Goal: Task Accomplishment & Management: Manage account settings

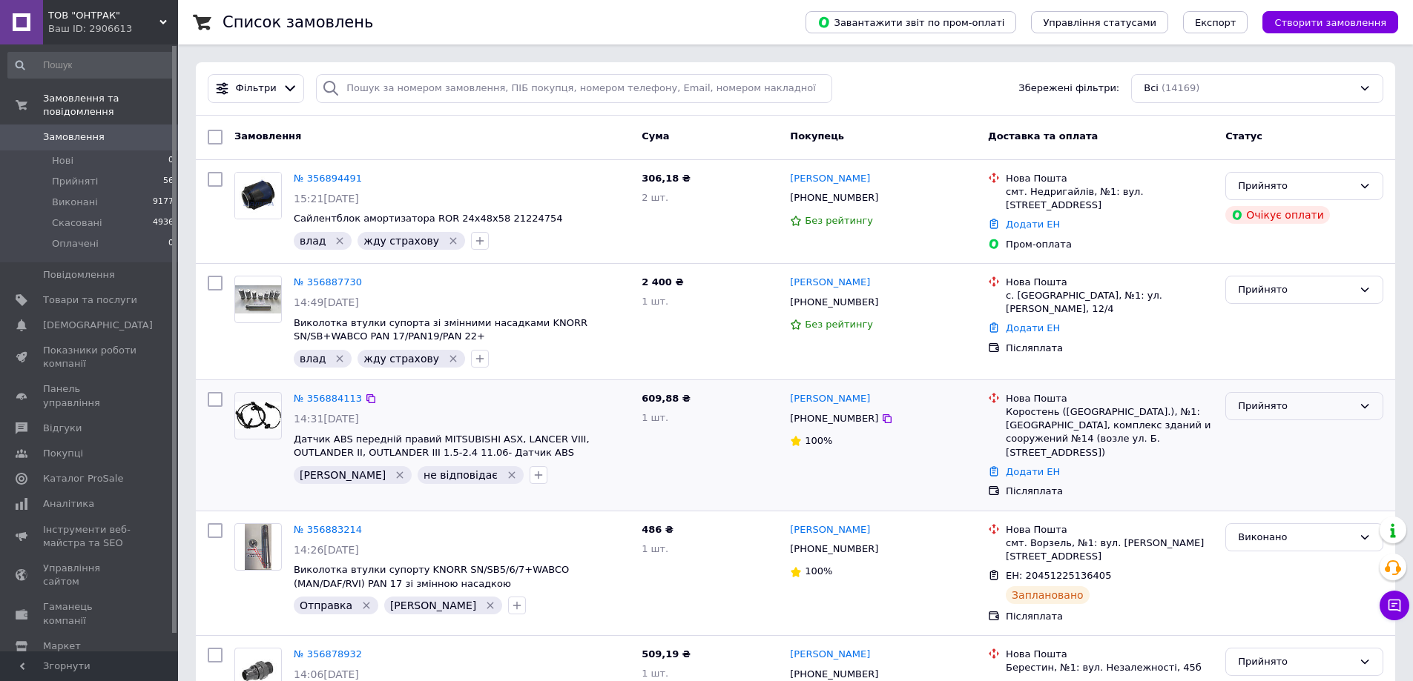
click at [1290, 417] on div "Прийнято" at bounding box center [1304, 406] width 158 height 29
click at [1285, 455] on li "Скасовано" at bounding box center [1304, 464] width 156 height 27
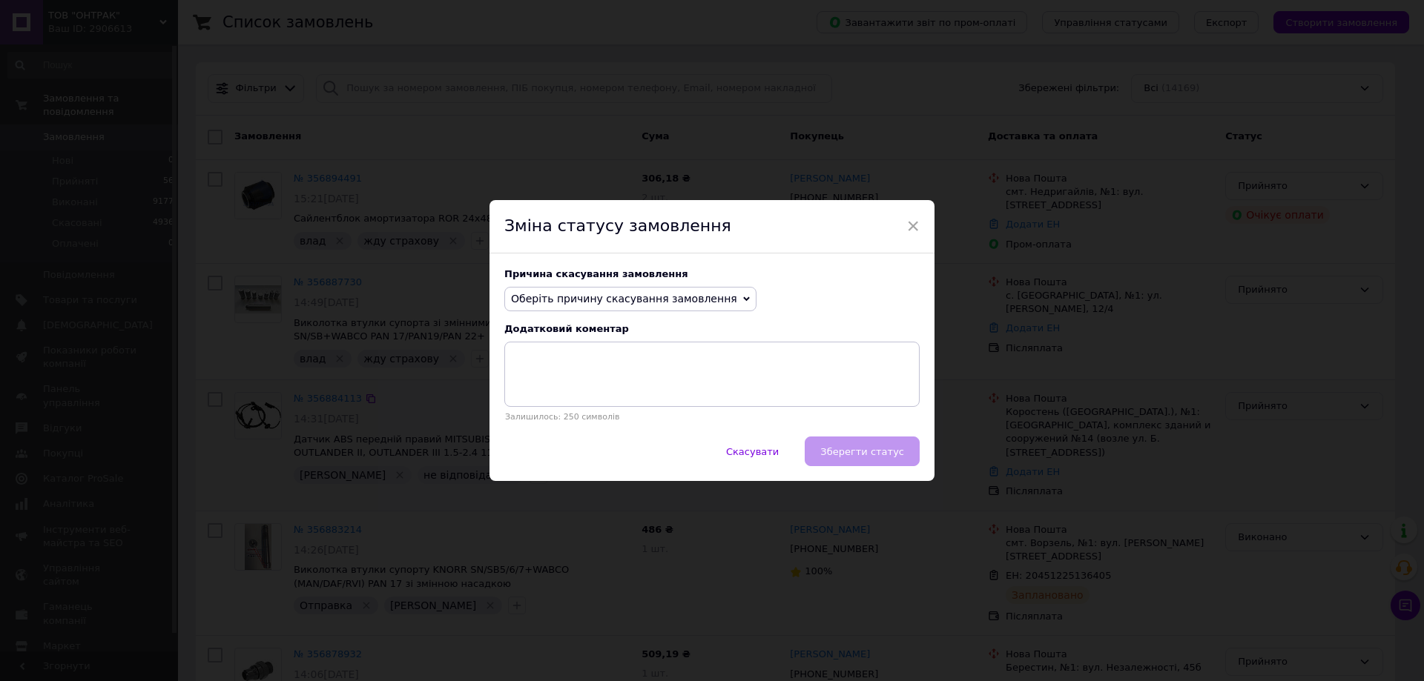
click at [638, 293] on span "Оберіть причину скасування замовлення" at bounding box center [624, 299] width 226 height 12
click at [629, 434] on li "Не вдається додзвонитися" at bounding box center [630, 432] width 251 height 21
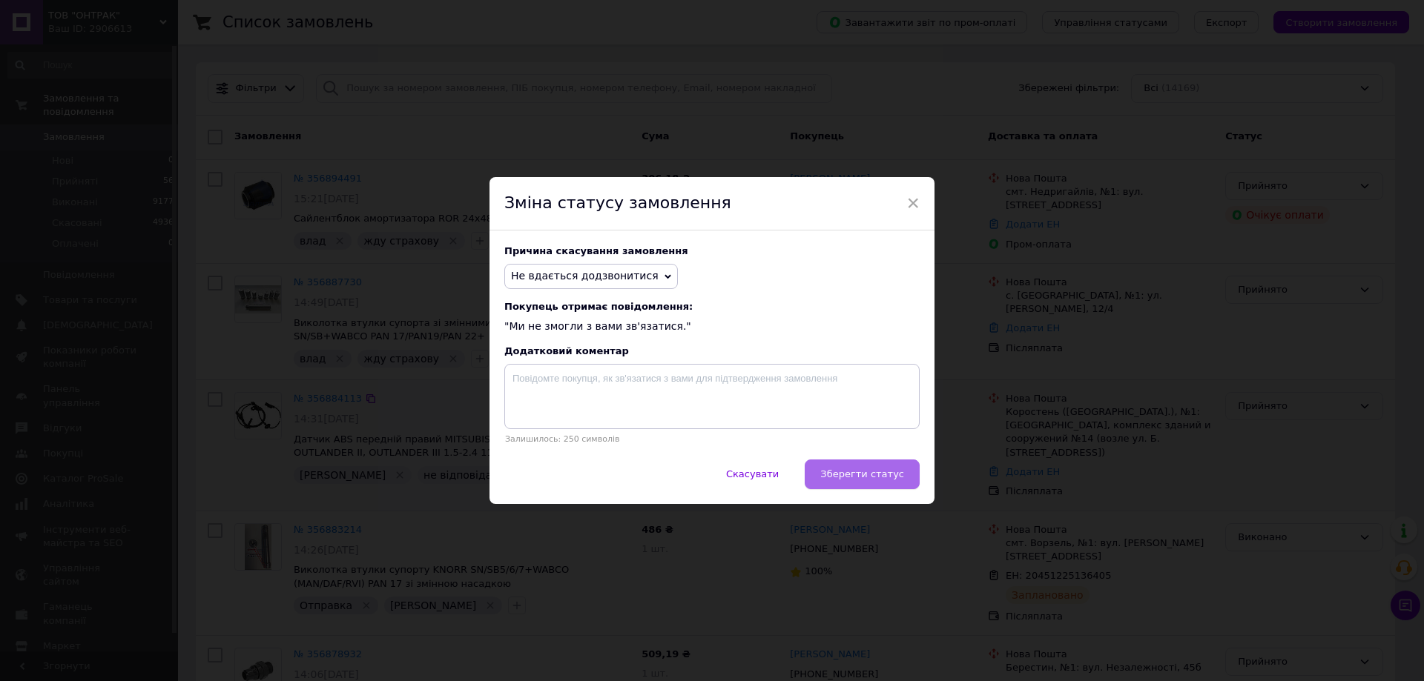
click at [862, 478] on span "Зберегти статус" at bounding box center [862, 474] width 84 height 11
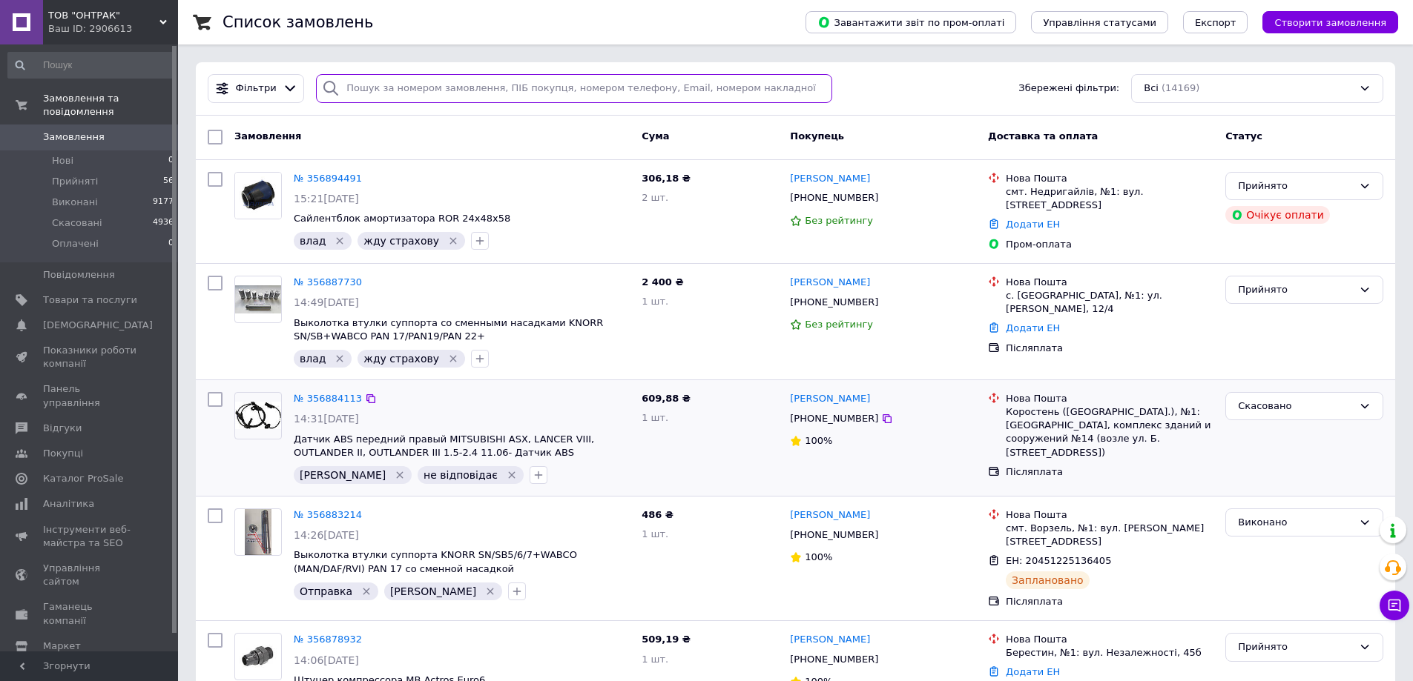
click at [436, 86] on input "search" at bounding box center [574, 88] width 516 height 29
paste input "+380673606350"
type input "+380673606350"
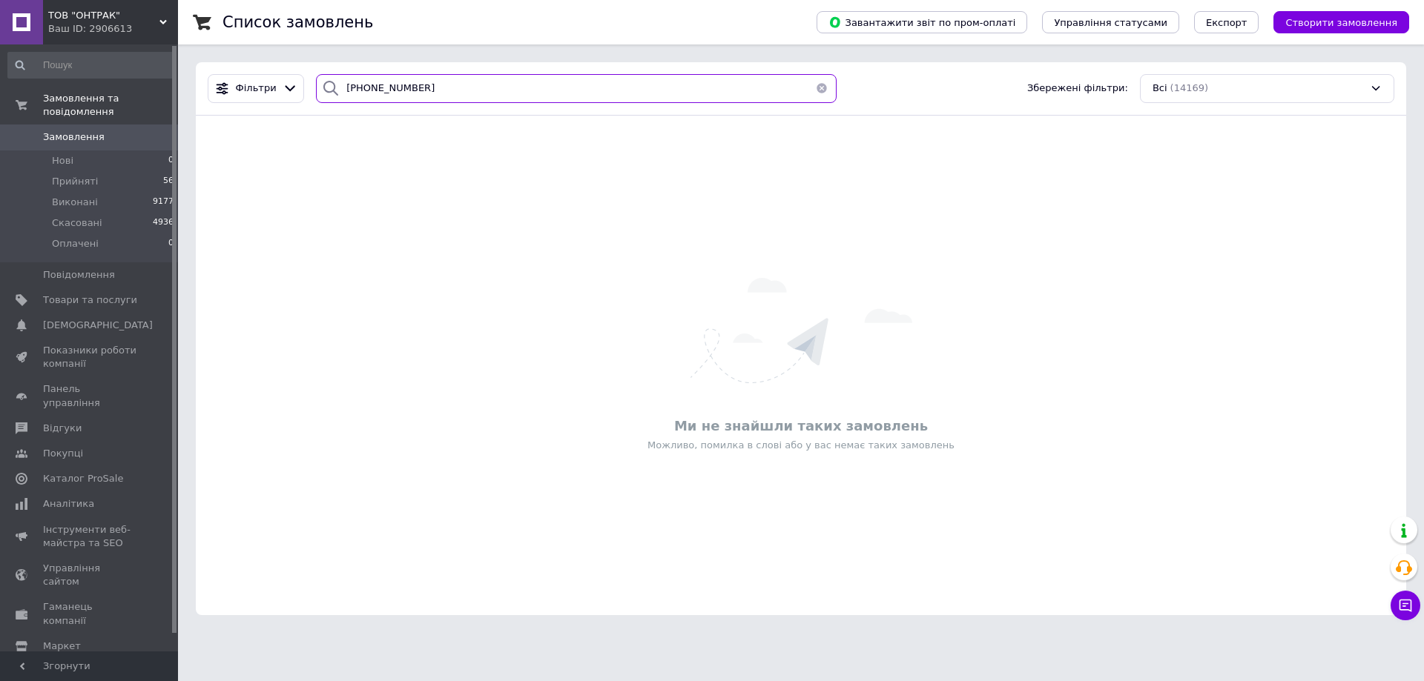
drag, startPoint x: 415, startPoint y: 89, endPoint x: 319, endPoint y: 87, distance: 95.7
click at [319, 87] on div "+380673606350" at bounding box center [576, 88] width 521 height 29
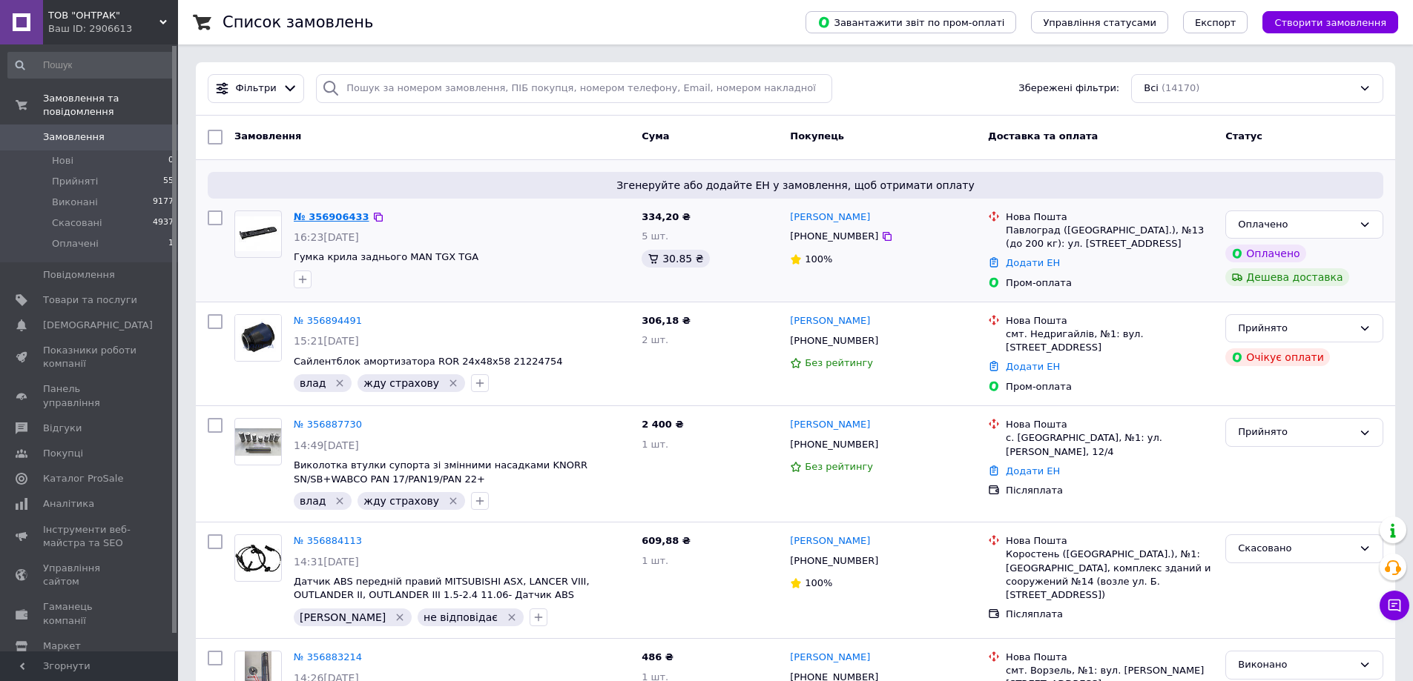
click at [317, 219] on link "№ 356906433" at bounding box center [332, 216] width 76 height 11
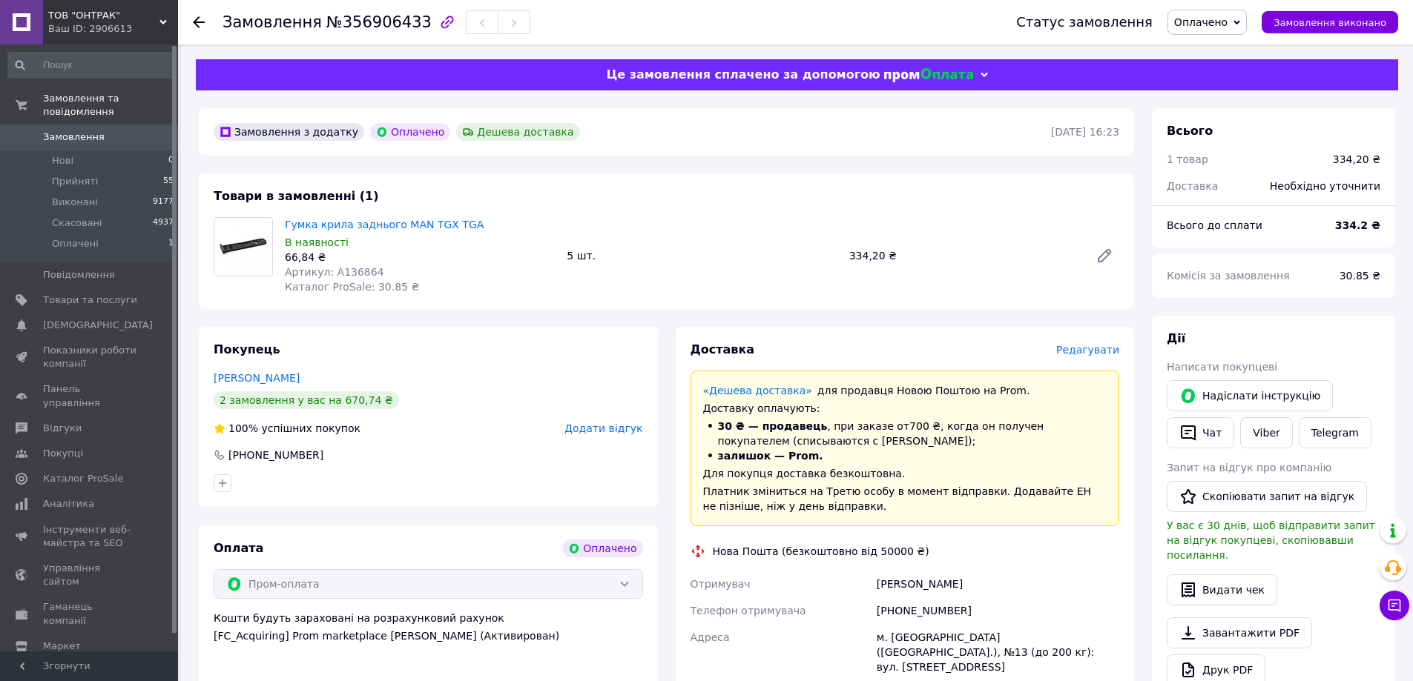
click at [349, 272] on span "Артикул: A136864" at bounding box center [334, 272] width 99 height 12
copy span "A136864"
click at [194, 27] on icon at bounding box center [199, 22] width 12 height 12
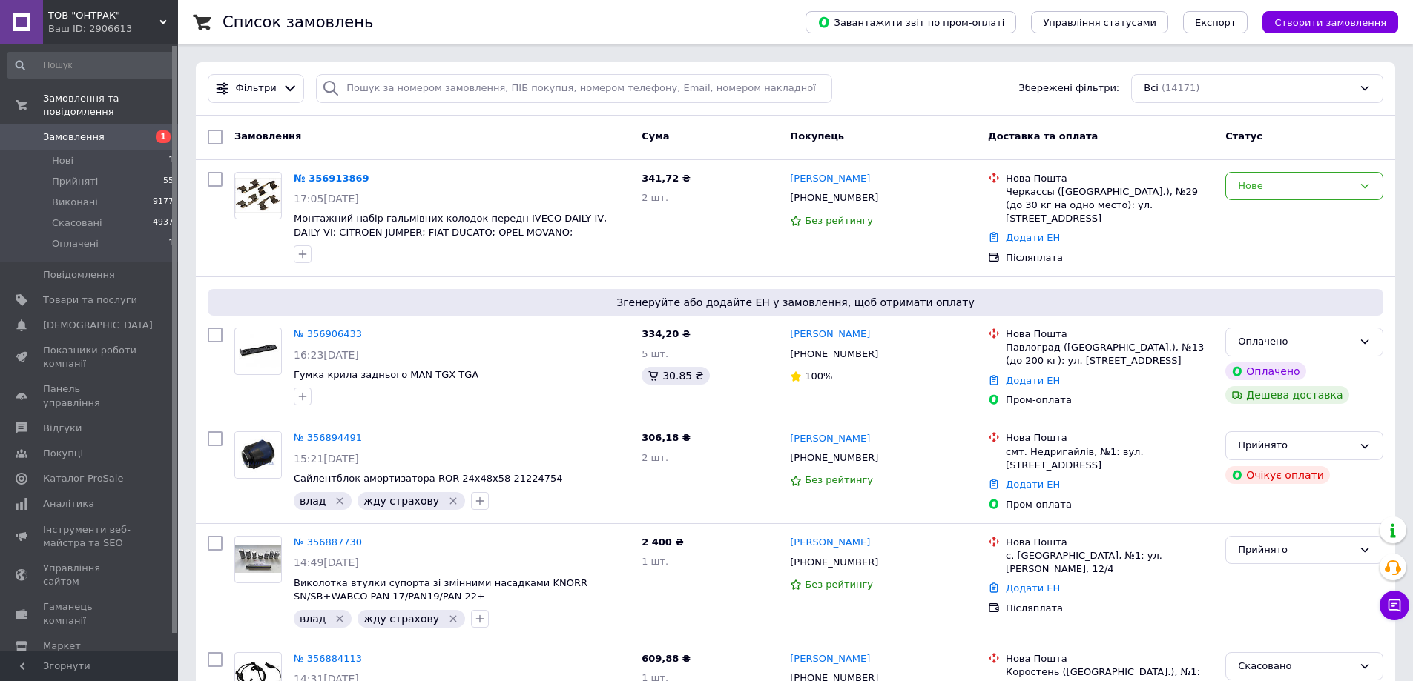
click at [561, 40] on div "Список замовлень" at bounding box center [498, 22] width 553 height 44
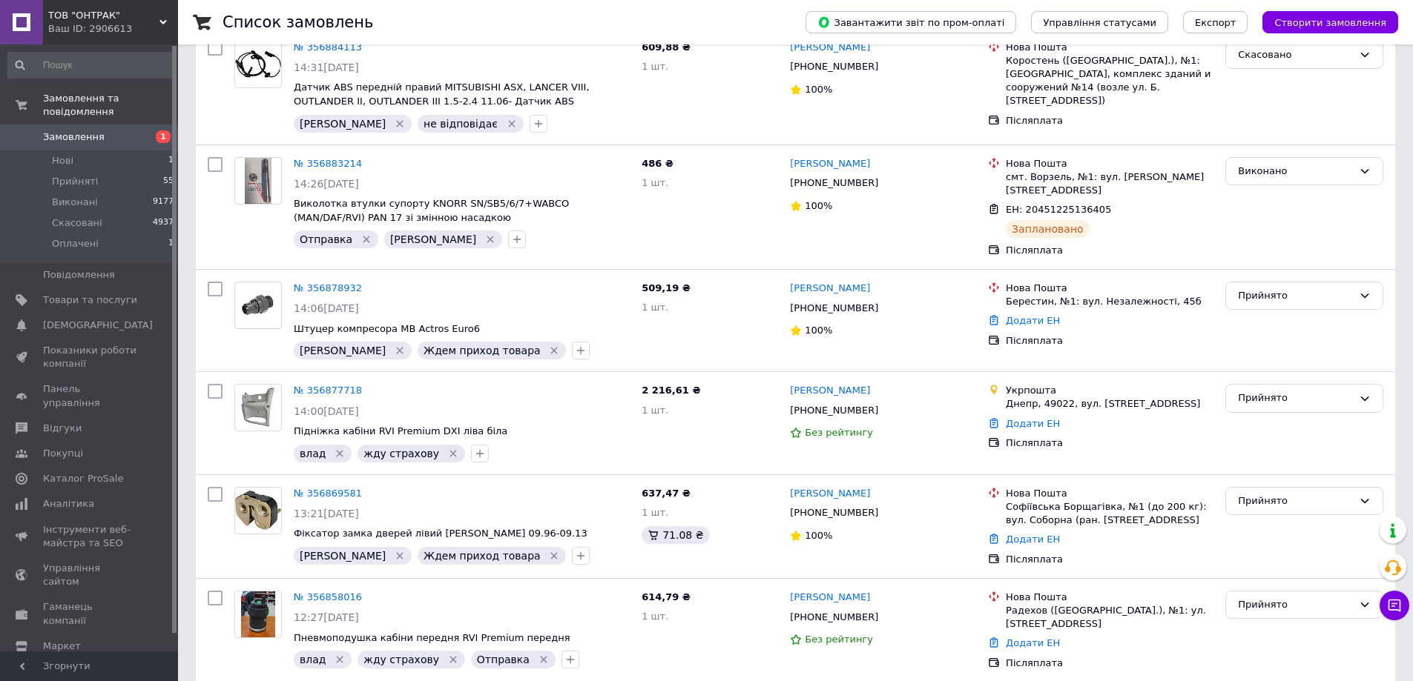
scroll to position [667, 0]
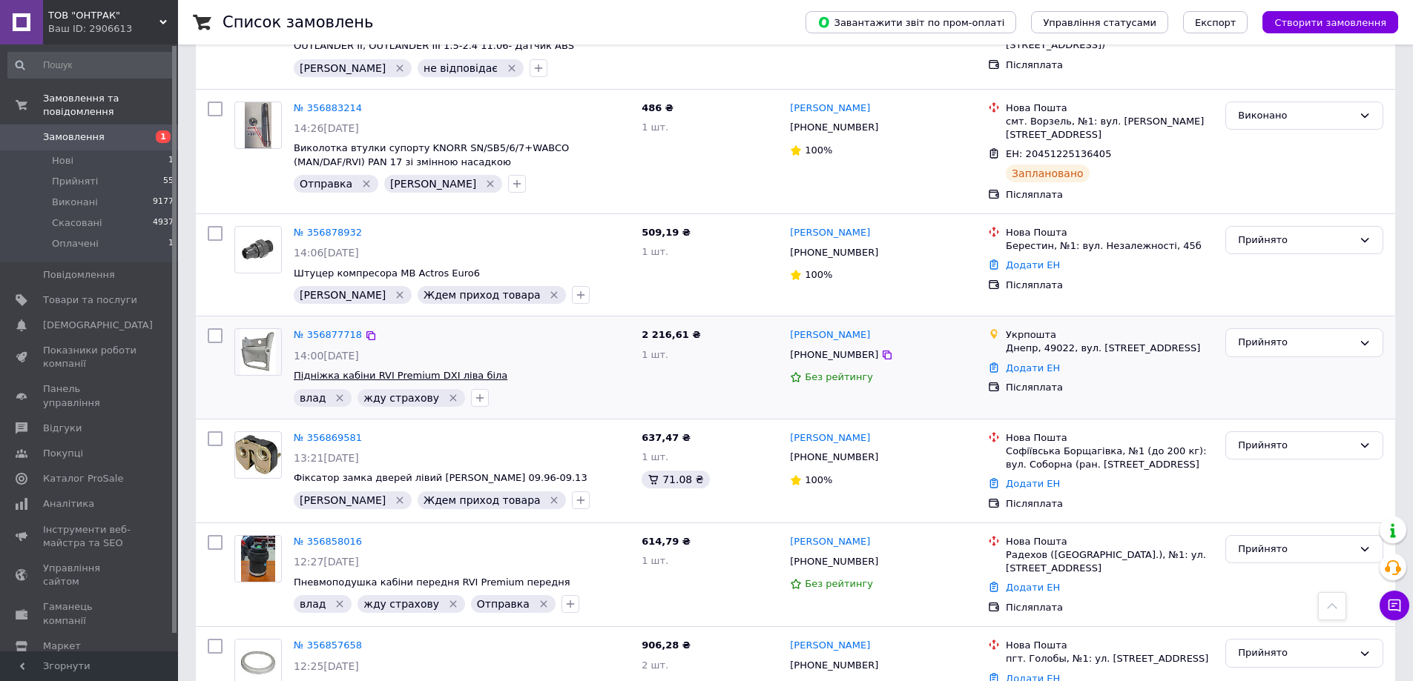
click at [451, 370] on span "Підніжка кабіни RVI Premium DXI ліва біла" at bounding box center [401, 375] width 214 height 11
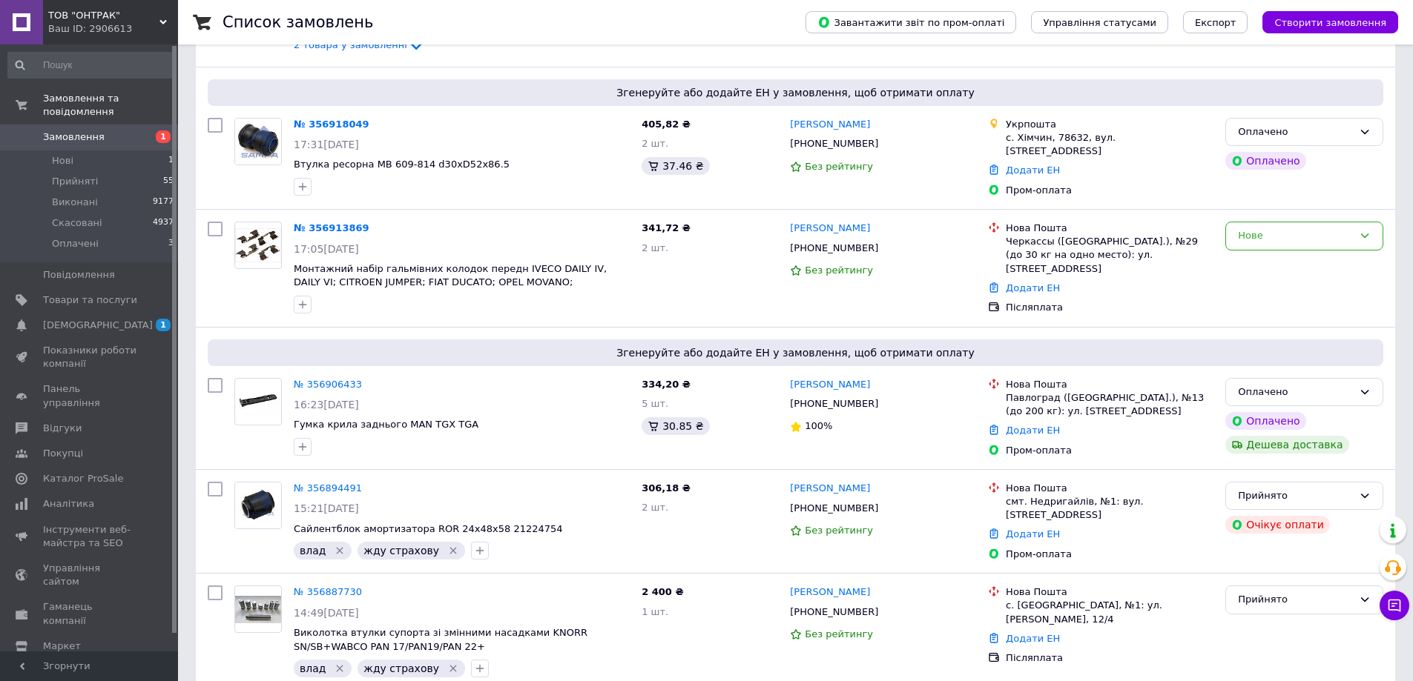
scroll to position [445, 0]
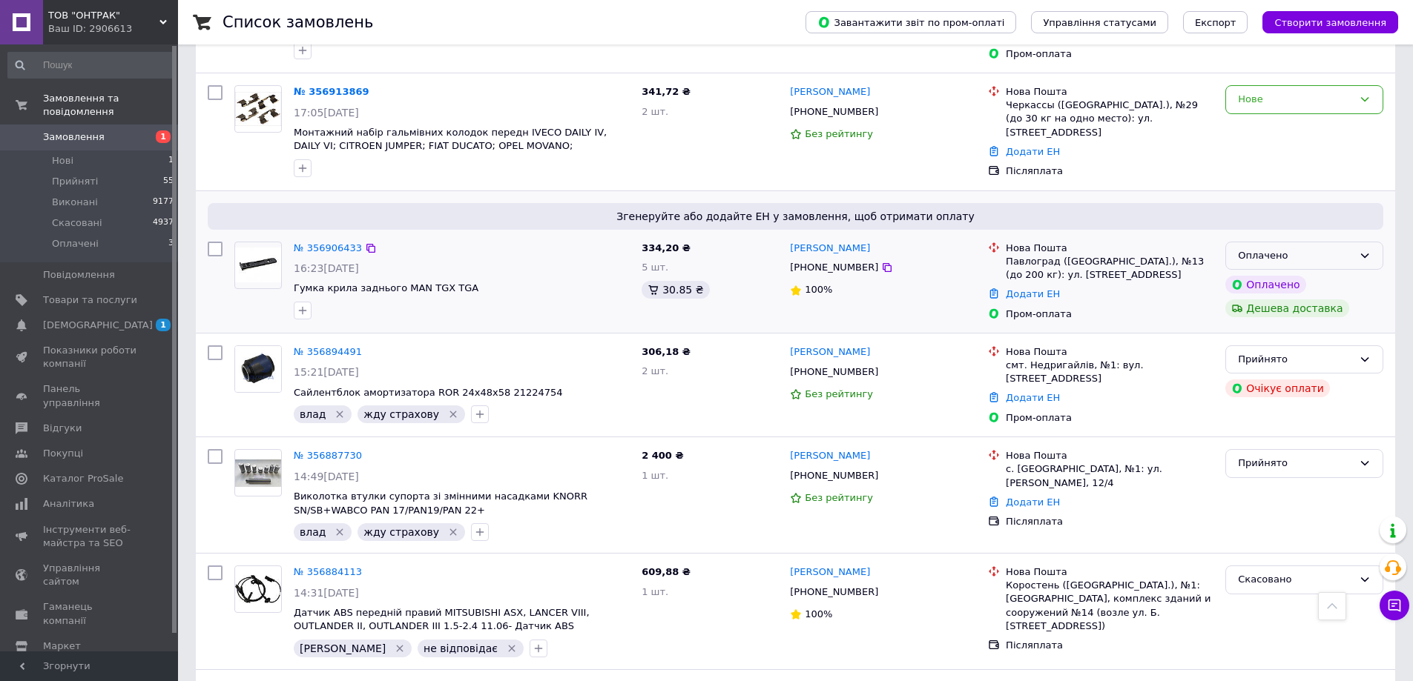
click at [1352, 253] on div "Оплачено" at bounding box center [1295, 256] width 115 height 16
click at [1315, 283] on li "Прийнято" at bounding box center [1304, 286] width 156 height 27
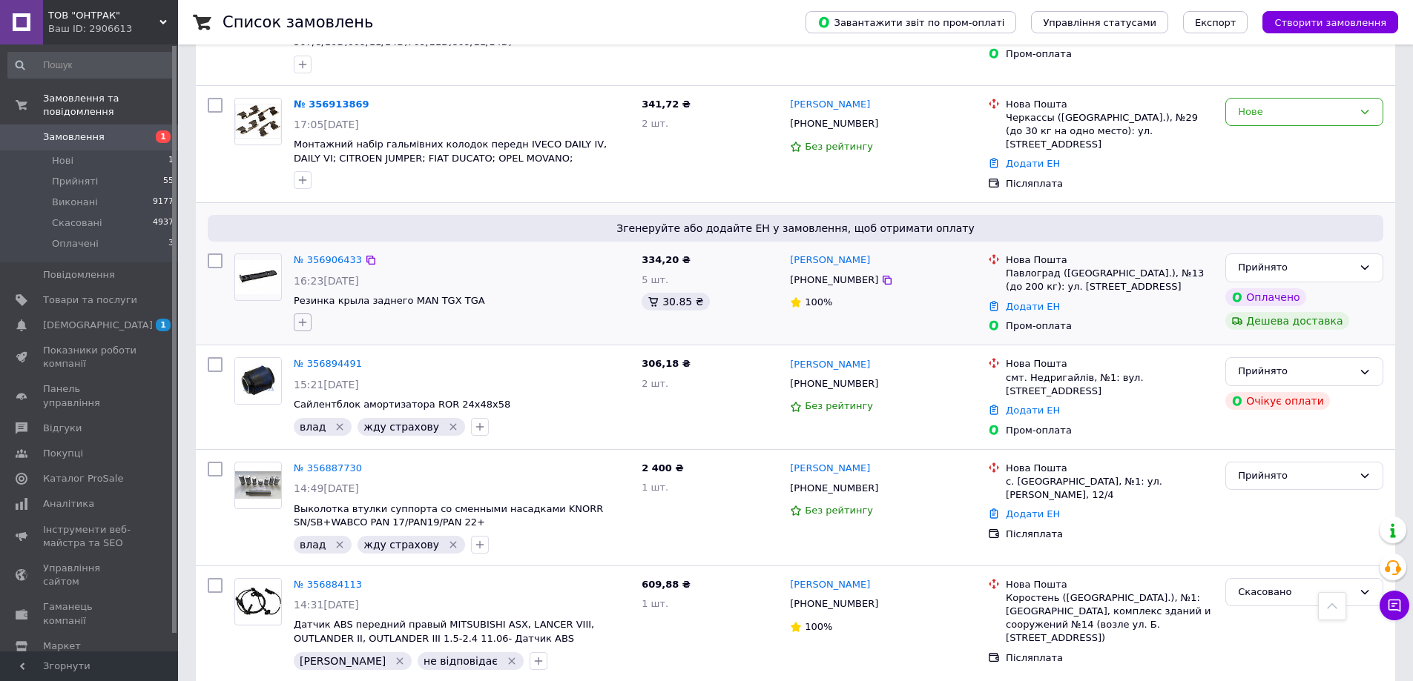
click at [303, 319] on icon "button" at bounding box center [303, 323] width 8 height 8
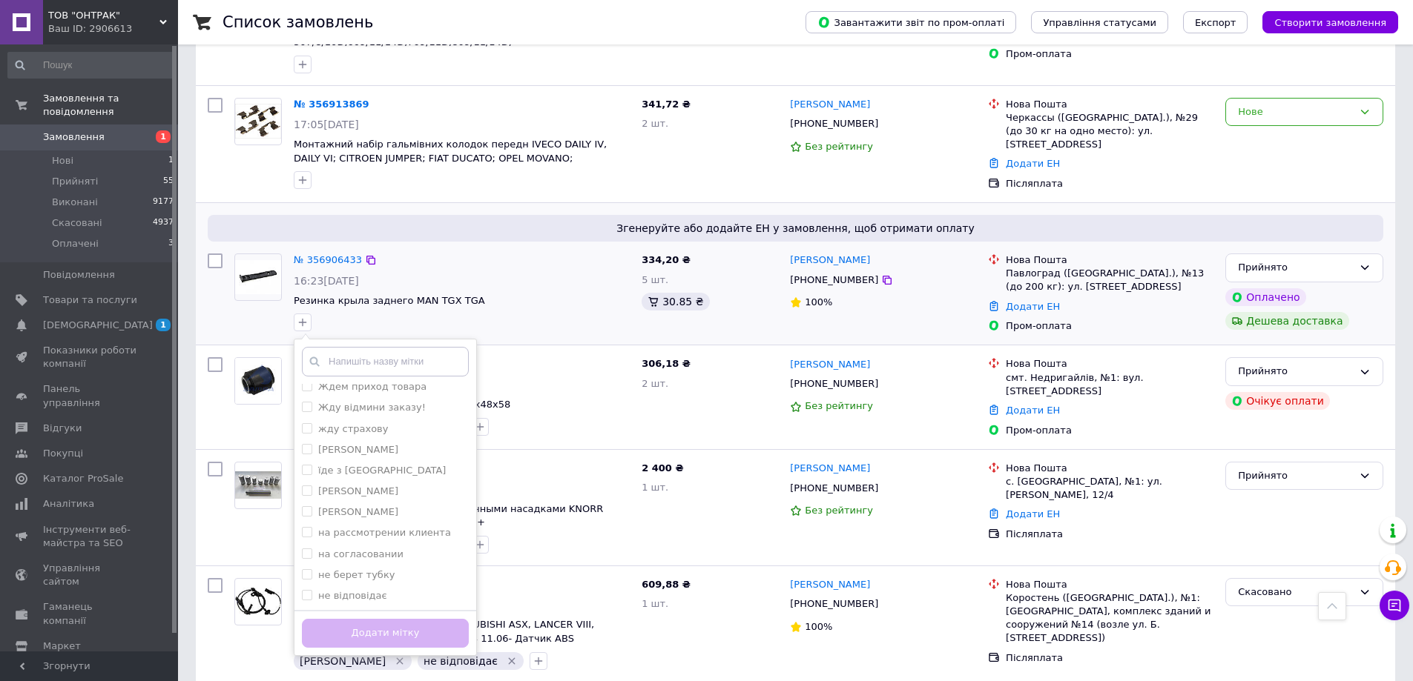
scroll to position [509, 0]
click at [301, 529] on li "[PERSON_NAME]" at bounding box center [385, 539] width 182 height 21
checkbox input "true"
click at [377, 619] on button "Додати мітку" at bounding box center [385, 633] width 167 height 29
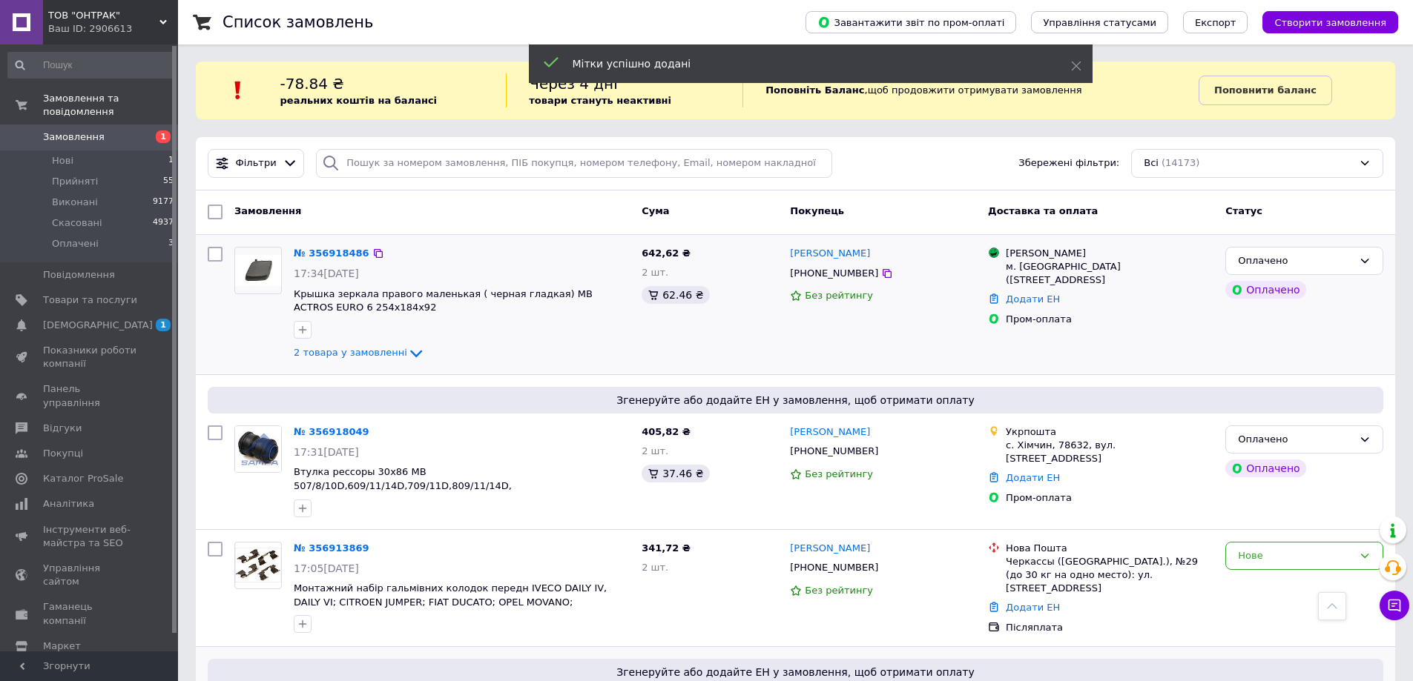
scroll to position [0, 0]
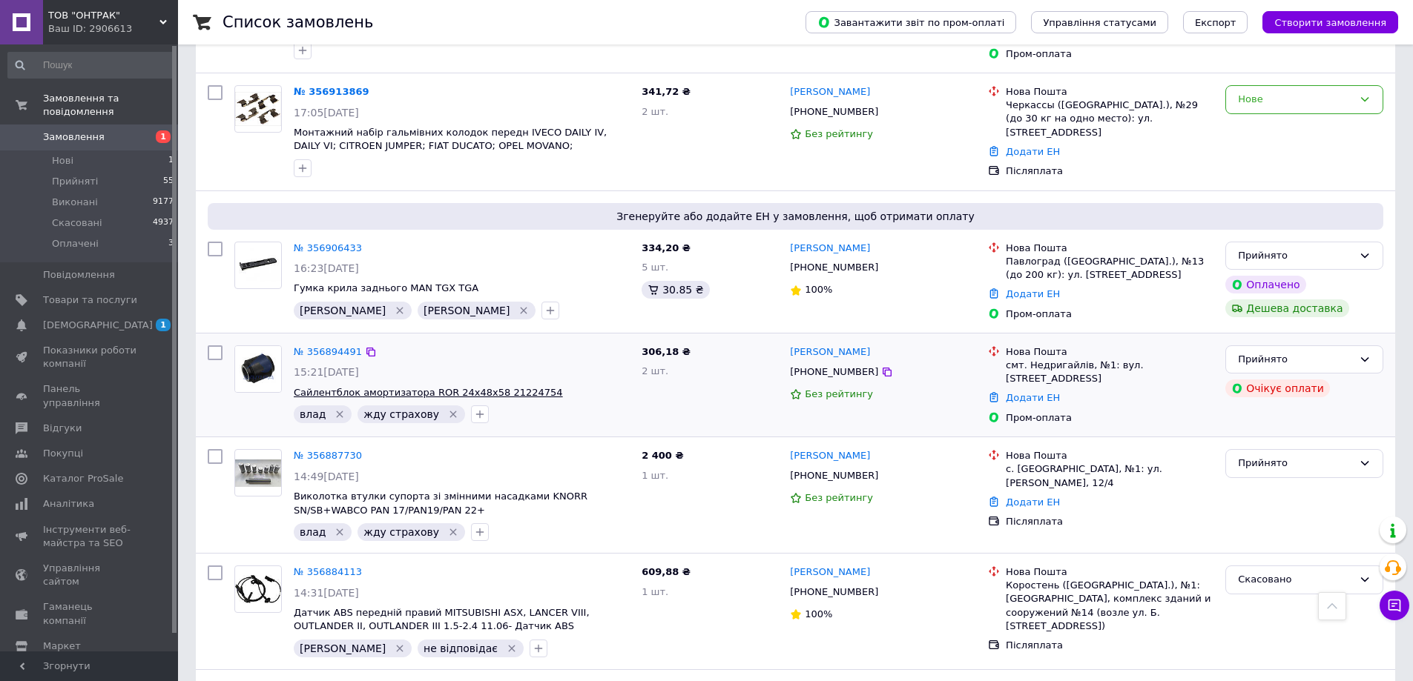
scroll to position [371, 0]
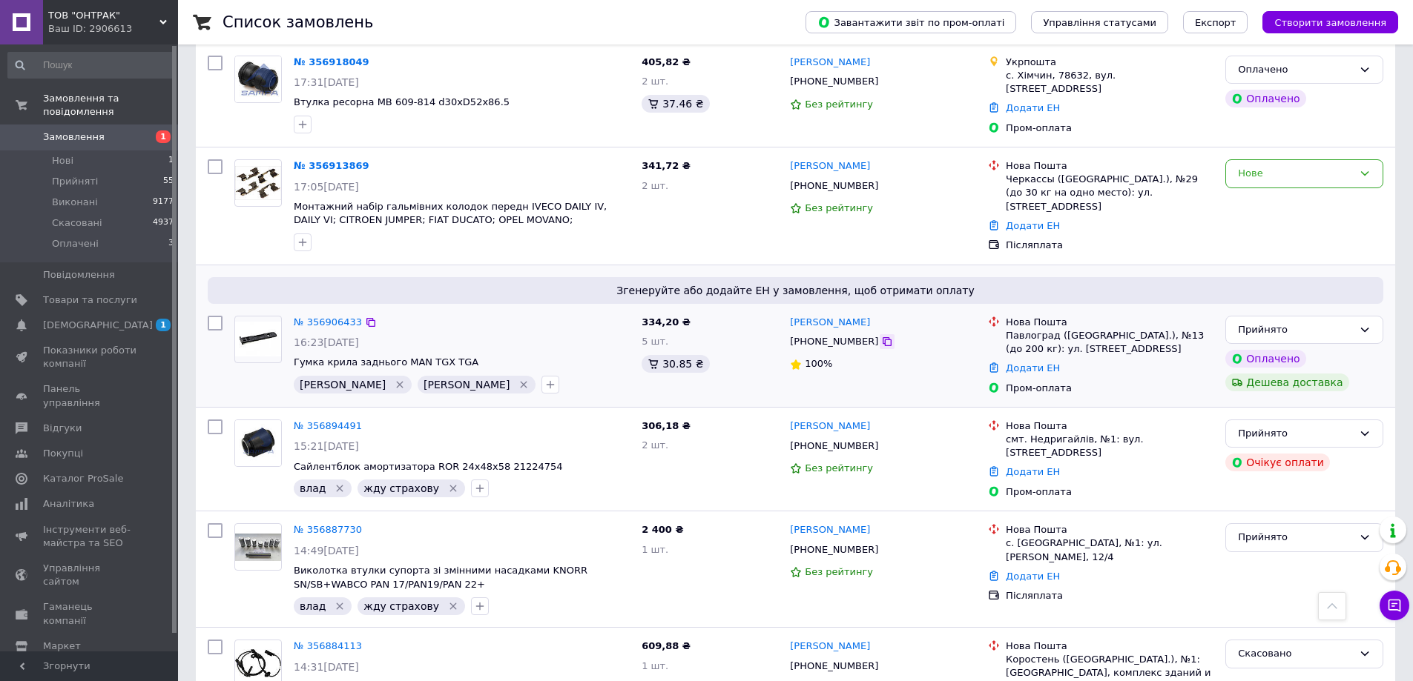
click at [879, 341] on div at bounding box center [886, 341] width 15 height 15
click at [881, 343] on icon at bounding box center [887, 342] width 12 height 12
drag, startPoint x: 490, startPoint y: 356, endPoint x: 291, endPoint y: 365, distance: 199.7
click at [291, 365] on div "№ 356906433 16:23, 12.08.2025 Гумка крила заднього MAN TGX TGA Дмитро   Сергій" at bounding box center [462, 355] width 348 height 90
copy span "Гумка крила заднього MAN TGX TGA"
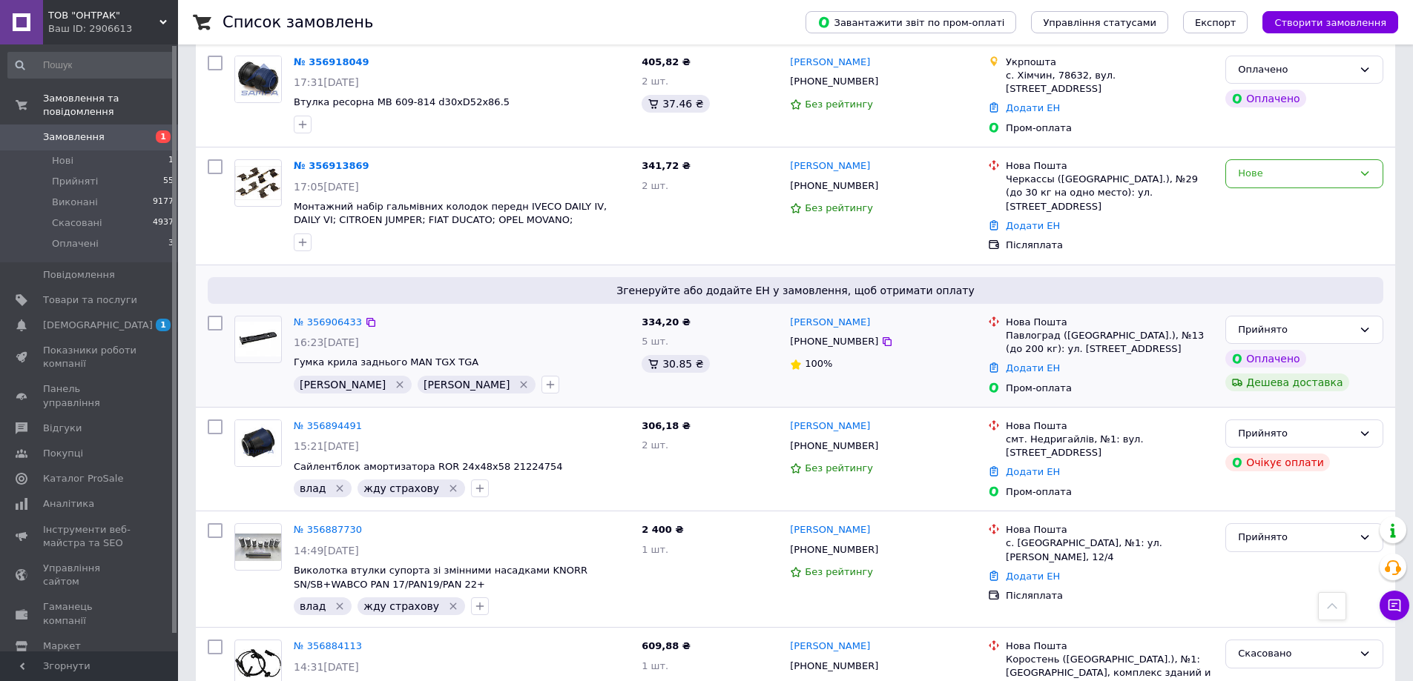
click at [580, 392] on div "Дмитро   Сергій" at bounding box center [462, 385] width 342 height 24
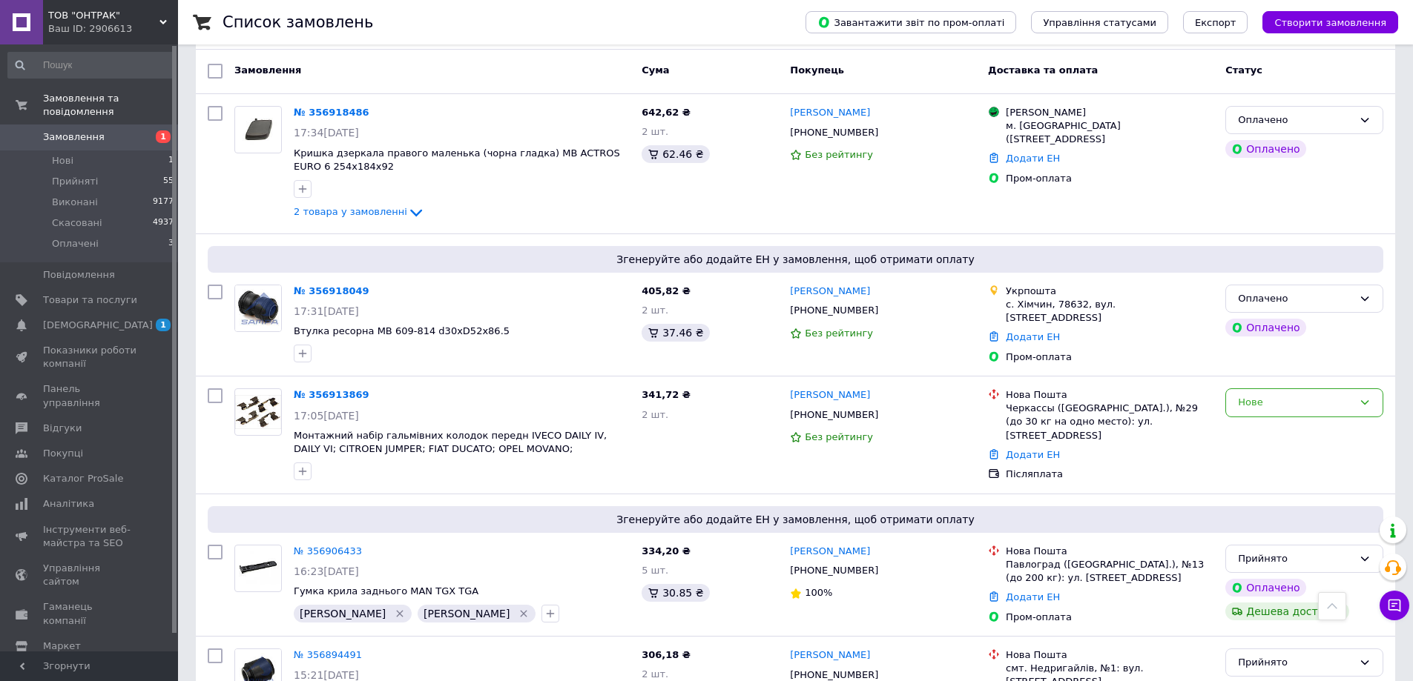
scroll to position [0, 0]
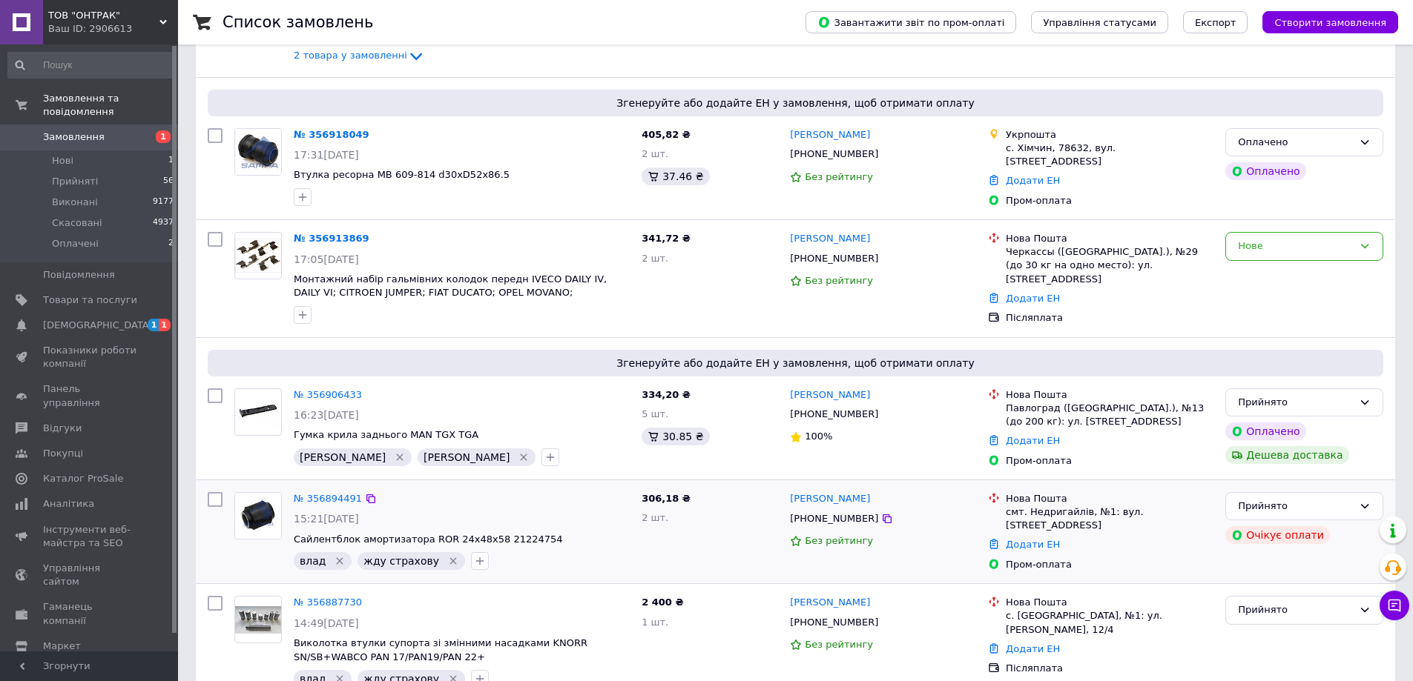
scroll to position [371, 0]
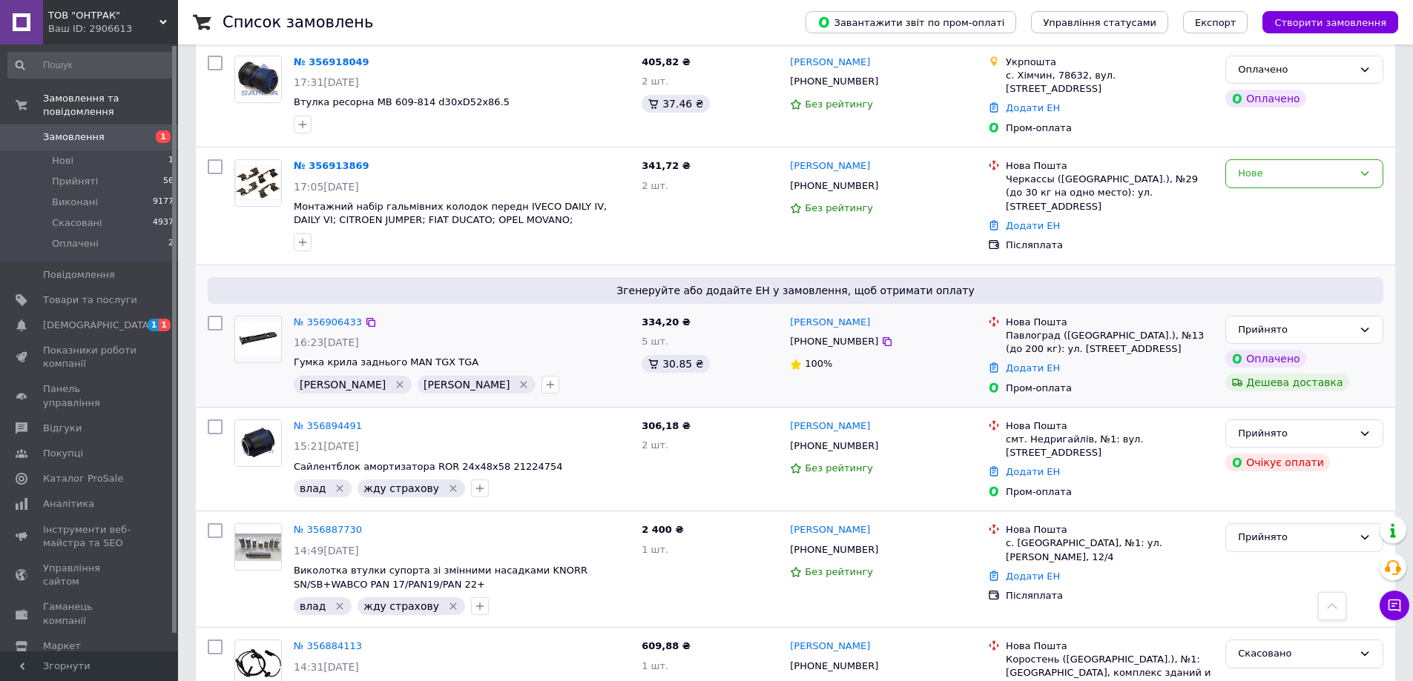
click at [518, 383] on icon "Видалити мітку" at bounding box center [524, 385] width 12 height 12
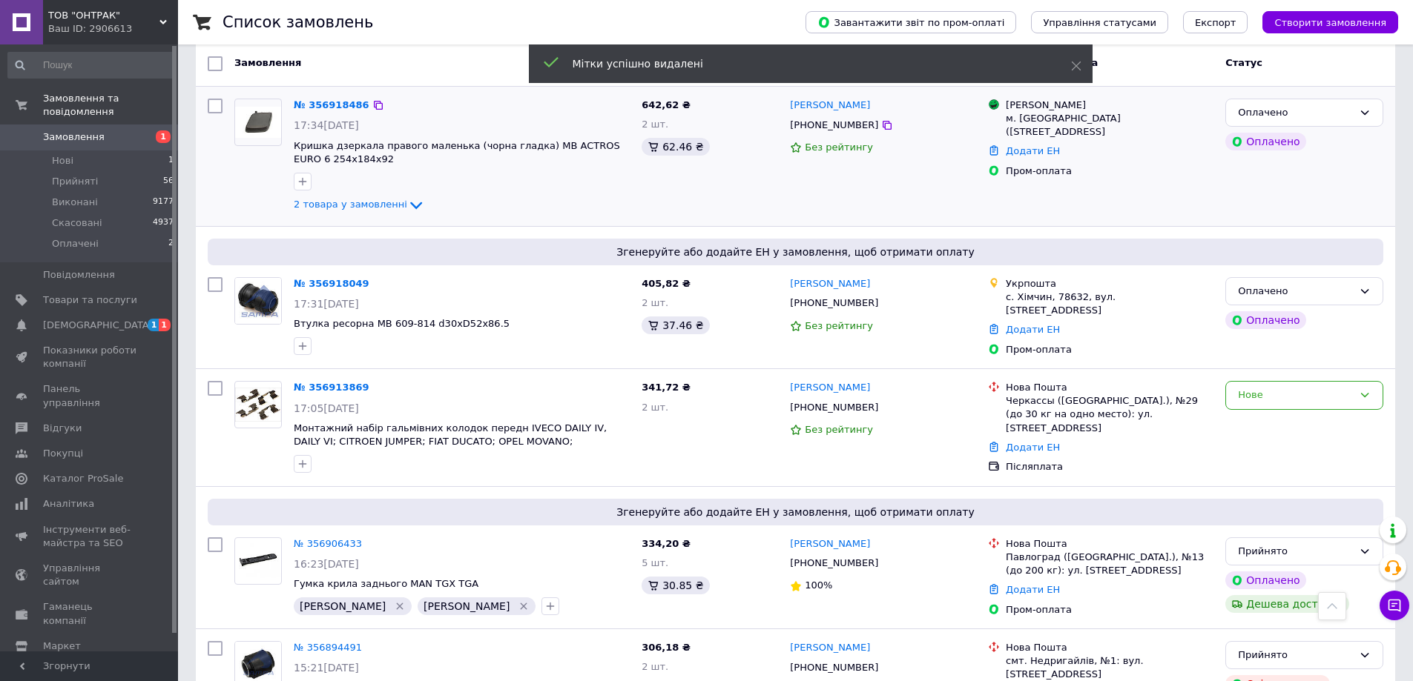
scroll to position [0, 0]
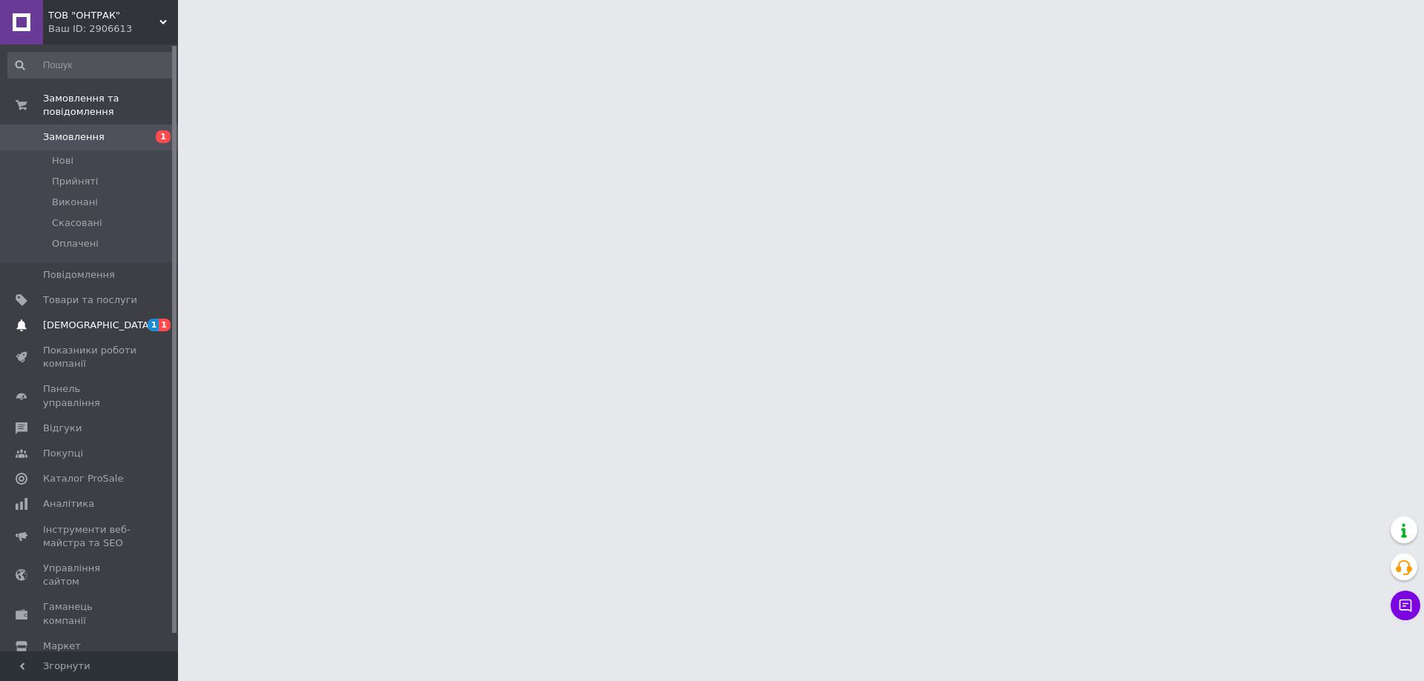
click at [41, 319] on span at bounding box center [21, 325] width 43 height 13
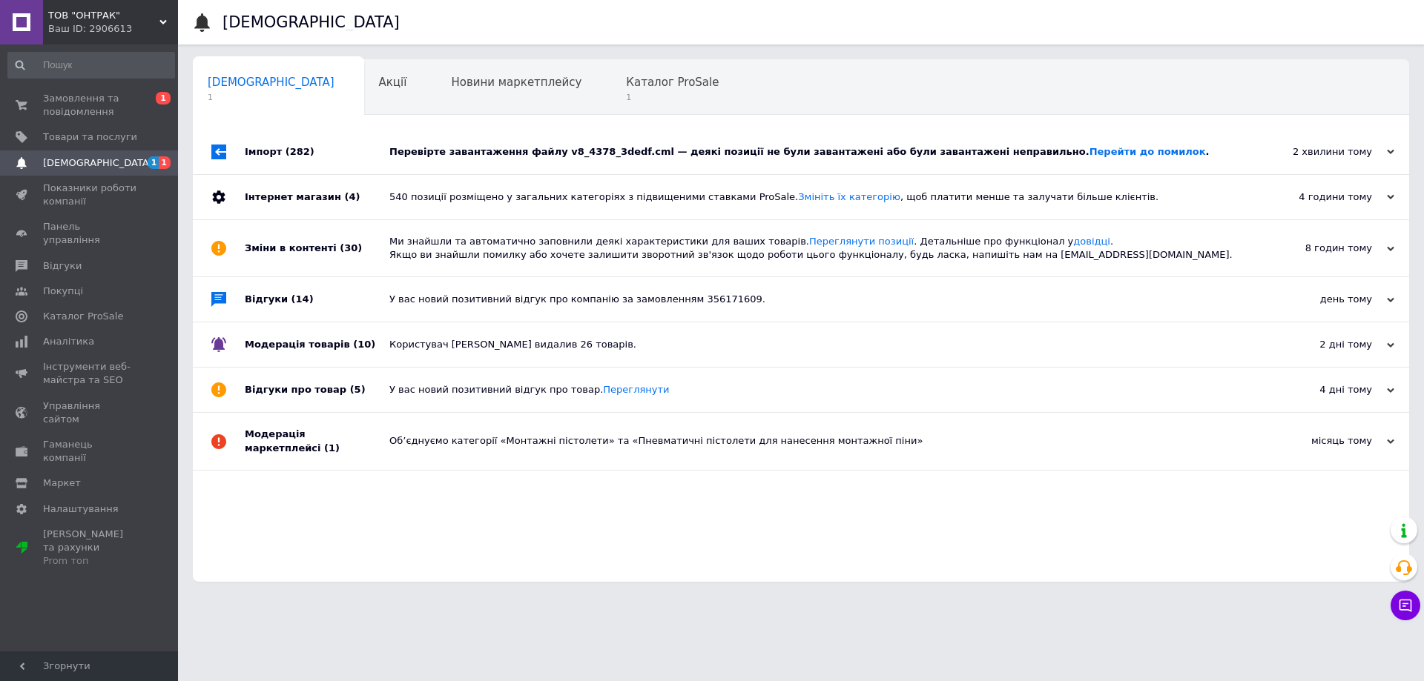
click at [275, 145] on div "Імпорт (282)" at bounding box center [317, 152] width 145 height 44
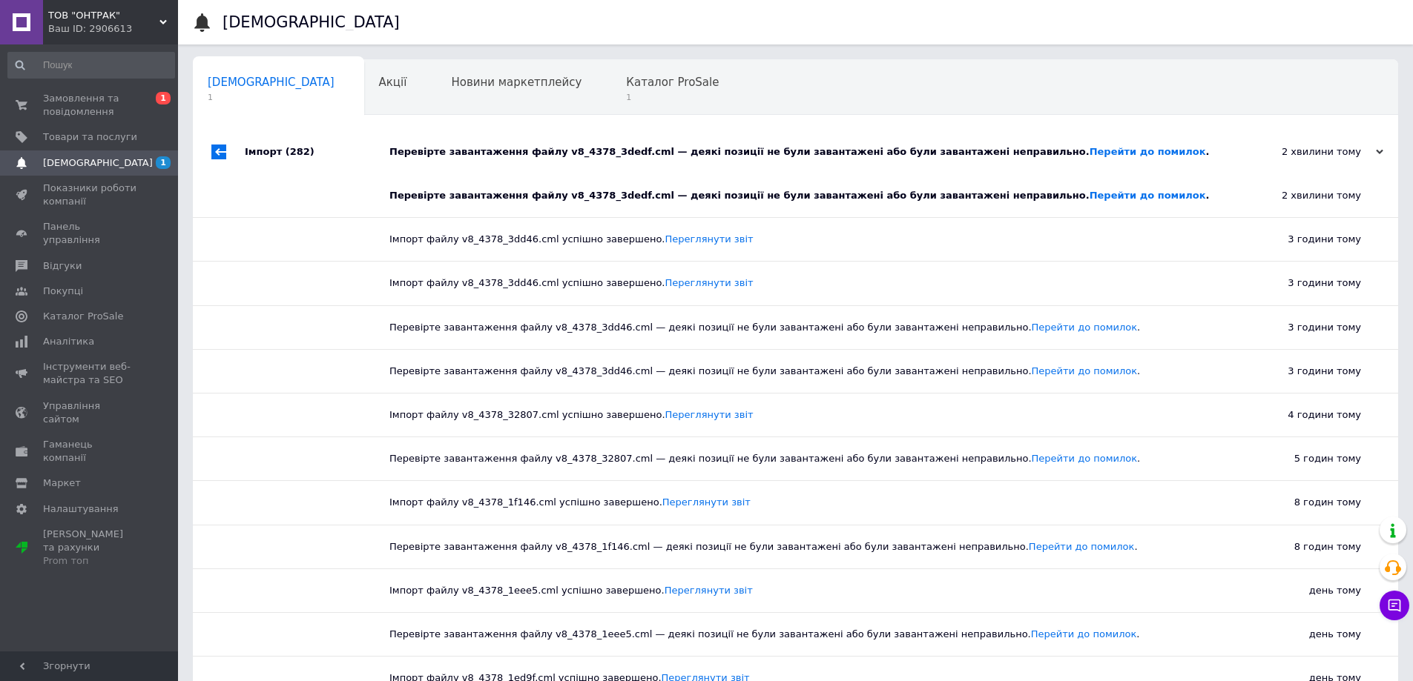
click at [275, 145] on div "Імпорт (282)" at bounding box center [317, 152] width 145 height 44
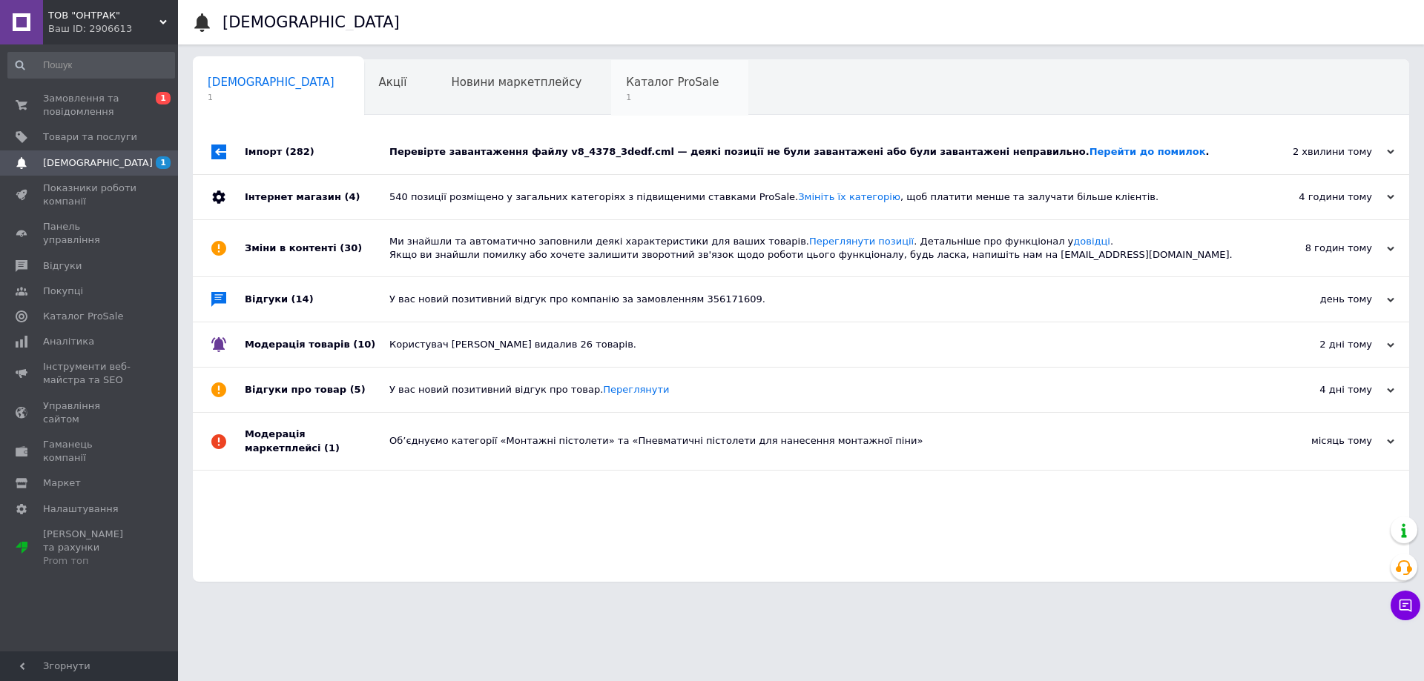
click at [626, 87] on span "Каталог ProSale" at bounding box center [672, 82] width 93 height 13
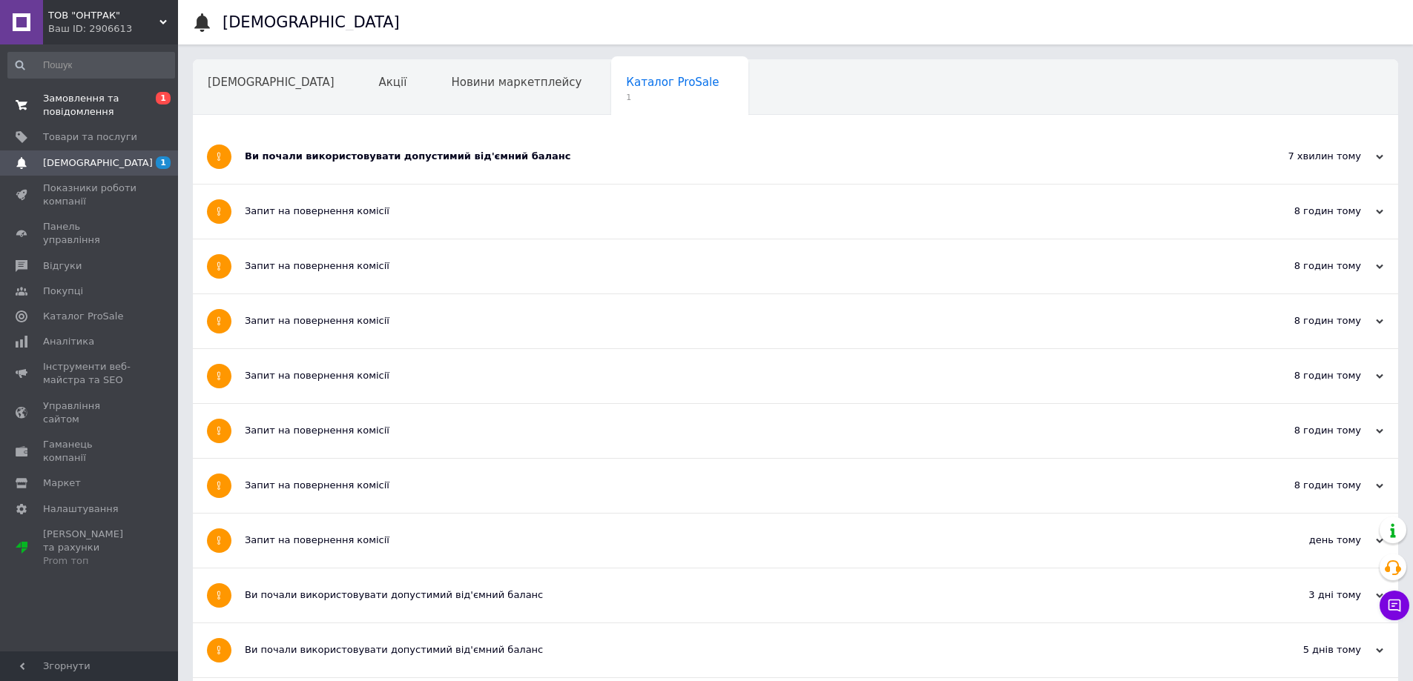
click at [68, 110] on span "Замовлення та повідомлення" at bounding box center [90, 105] width 94 height 27
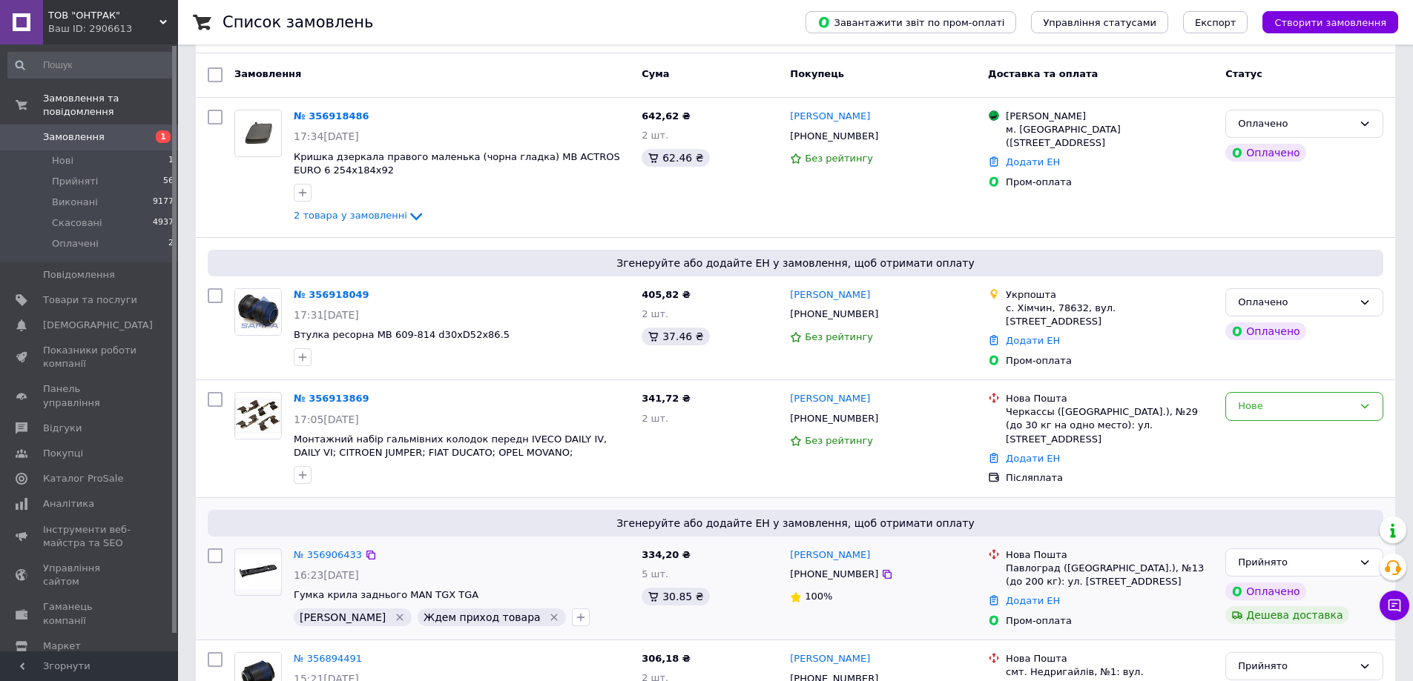
scroll to position [222, 0]
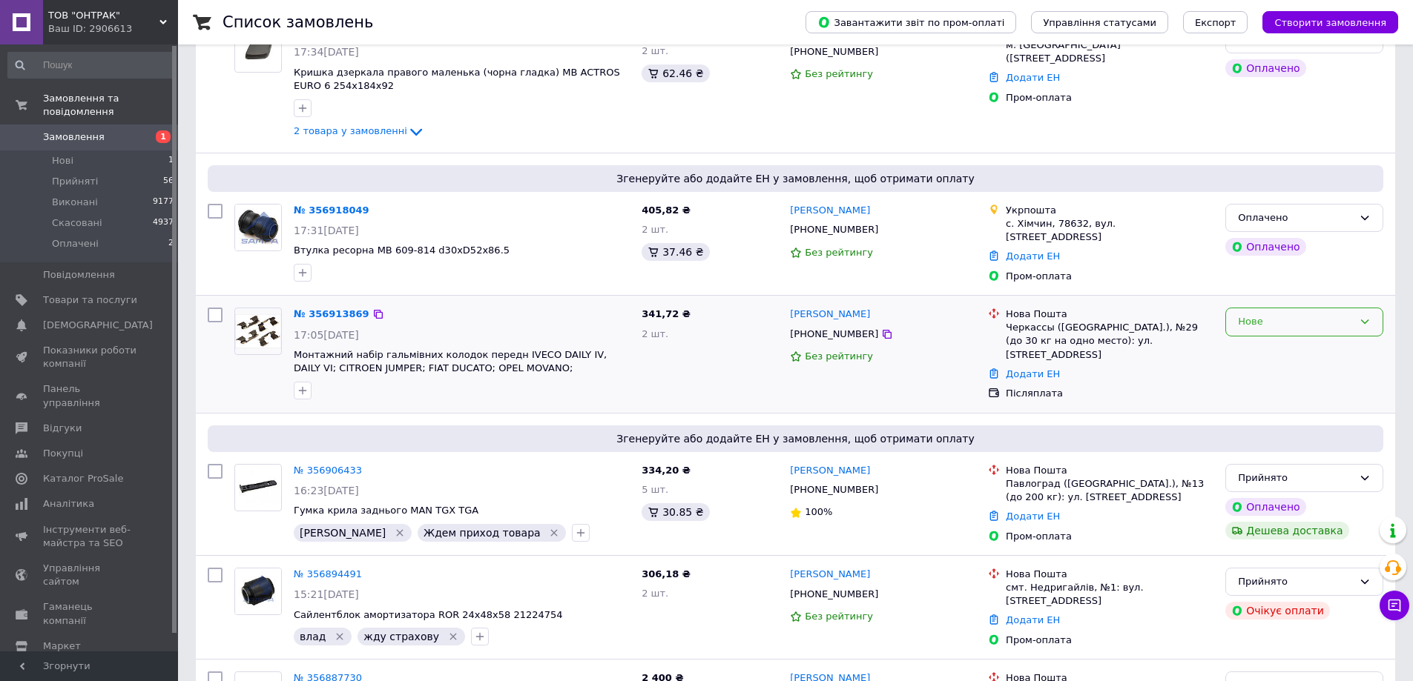
click at [1267, 321] on div "Нове" at bounding box center [1295, 322] width 115 height 16
click at [1268, 348] on li "Прийнято" at bounding box center [1304, 353] width 156 height 27
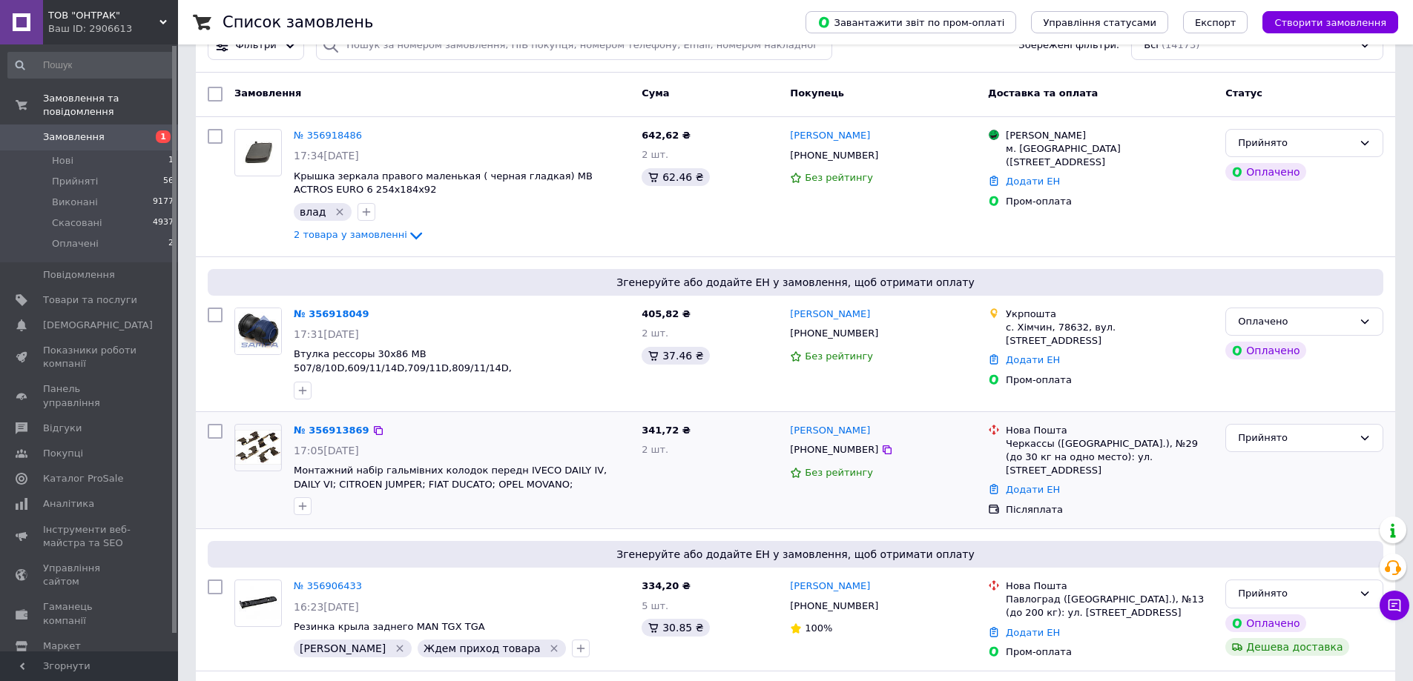
scroll to position [0, 0]
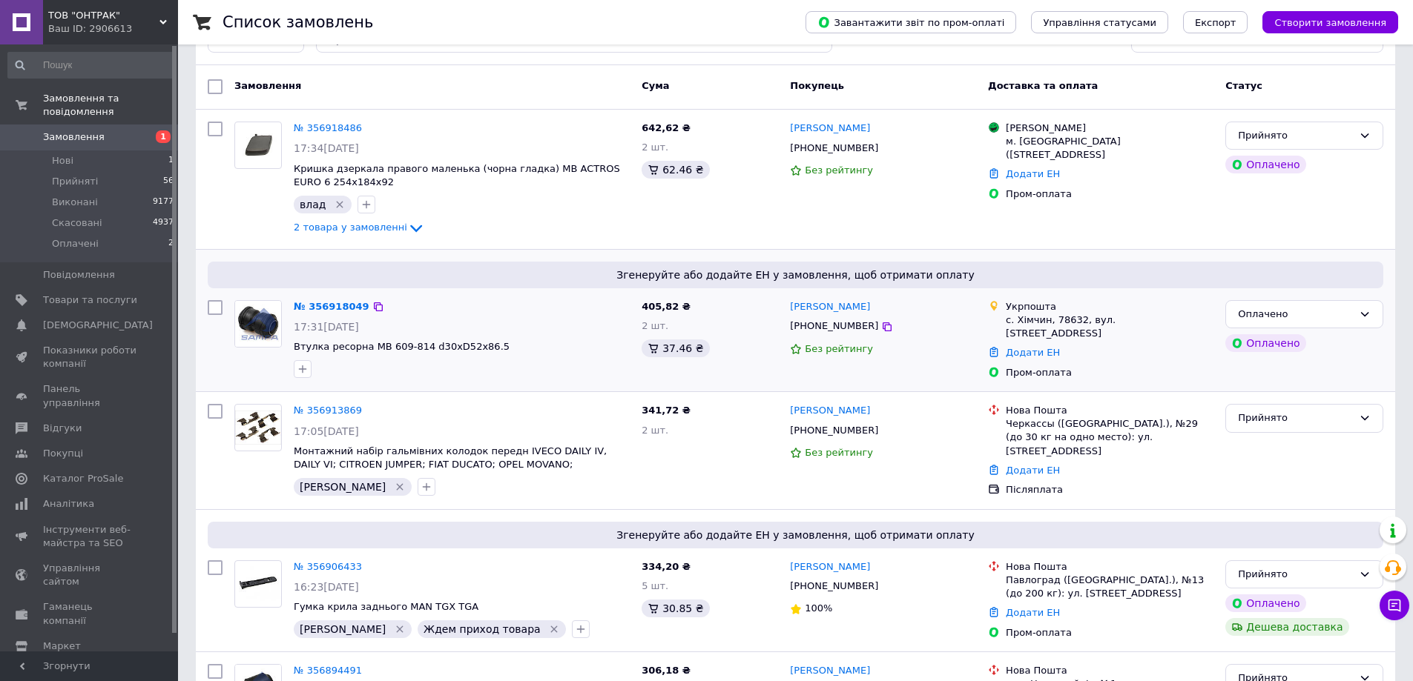
scroll to position [148, 0]
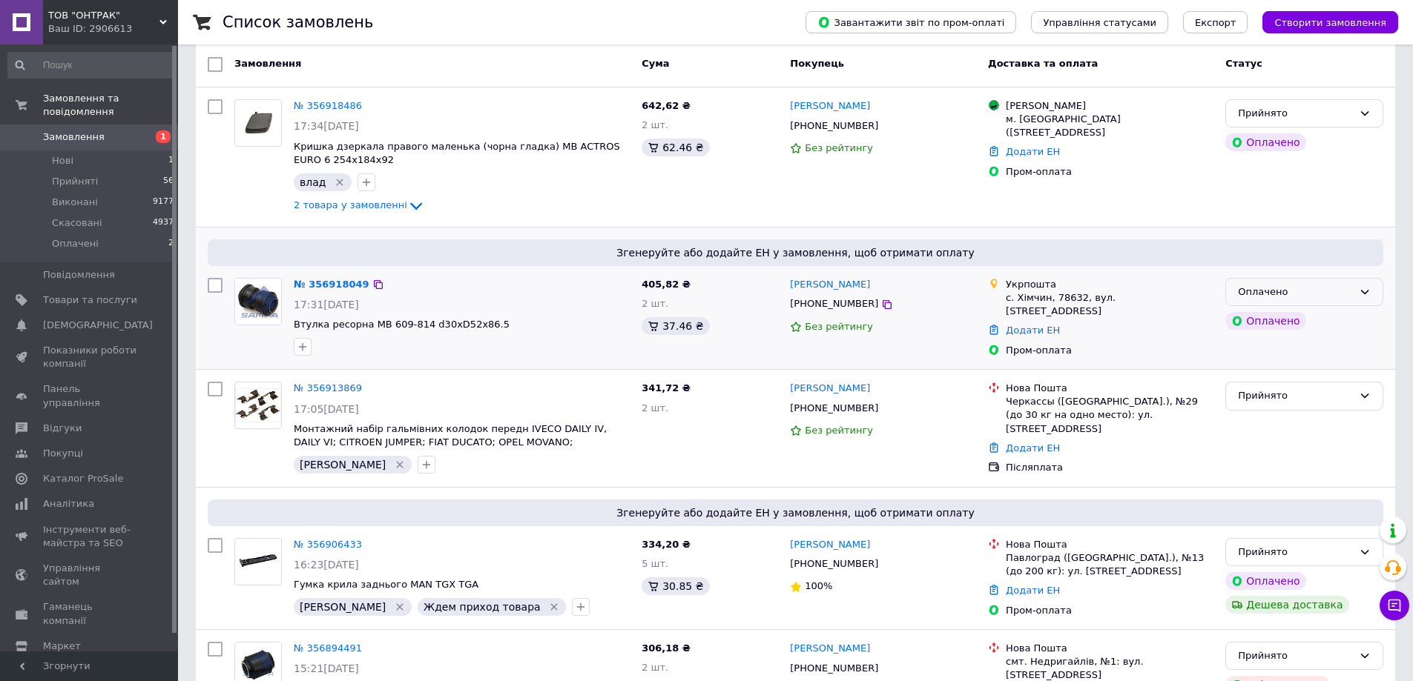
click at [1315, 288] on div "Оплачено" at bounding box center [1295, 293] width 115 height 16
click at [1302, 318] on li "Прийнято" at bounding box center [1304, 322] width 156 height 27
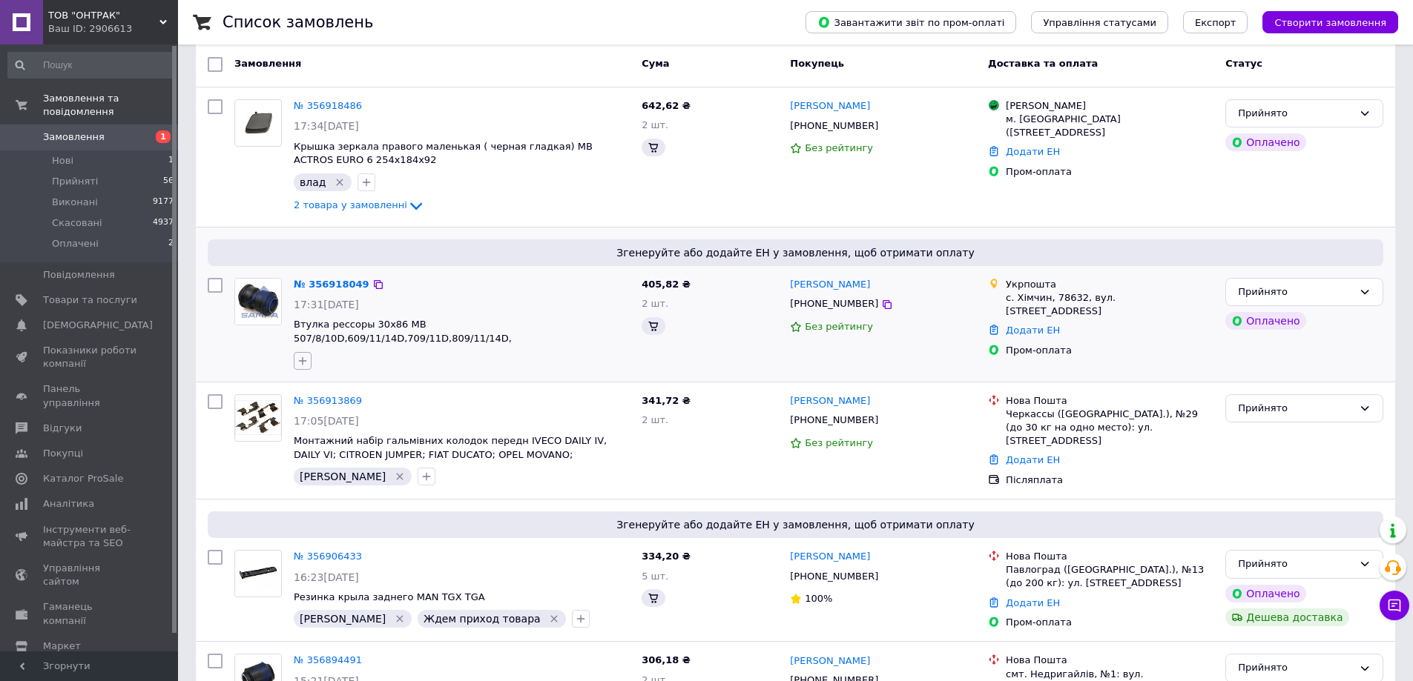
click at [305, 357] on icon "button" at bounding box center [303, 361] width 8 height 8
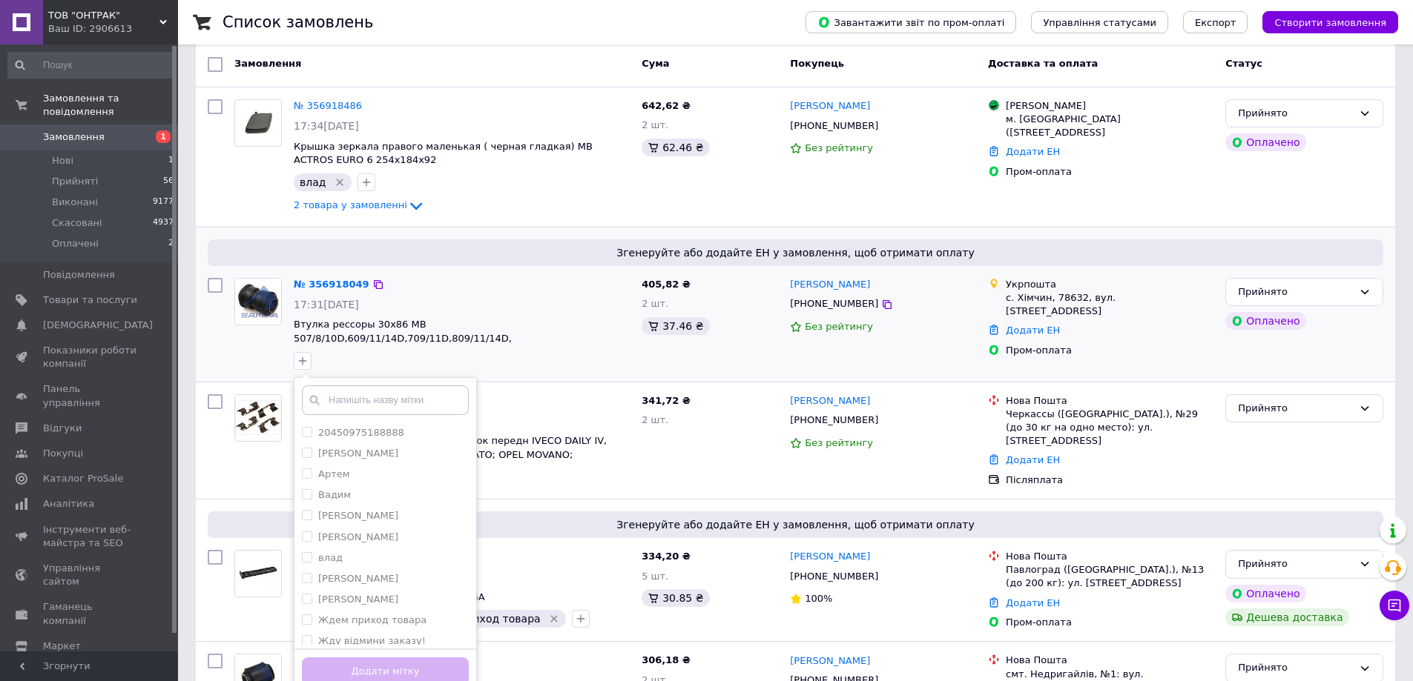
scroll to position [509, 0]
click at [310, 572] on input "[PERSON_NAME]" at bounding box center [307, 577] width 10 height 10
checkbox input "true"
click at [360, 658] on button "Додати мітку" at bounding box center [385, 672] width 167 height 29
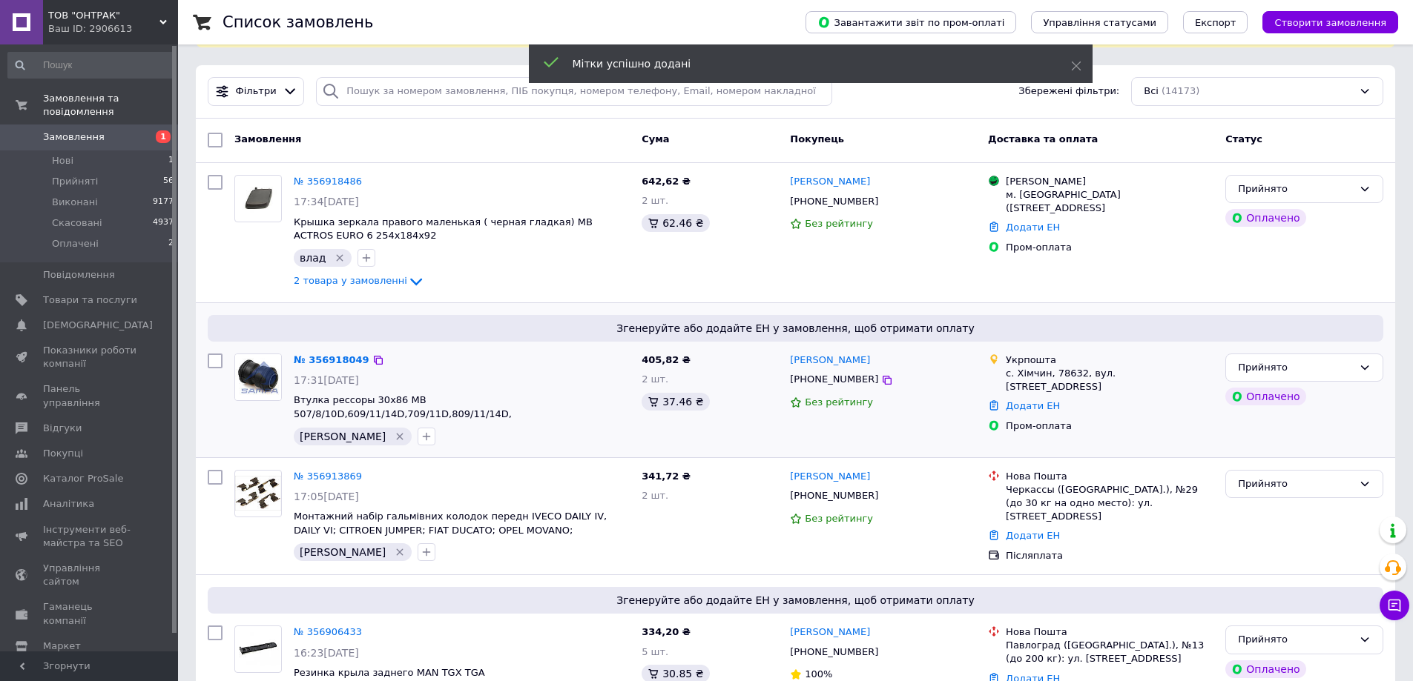
scroll to position [0, 0]
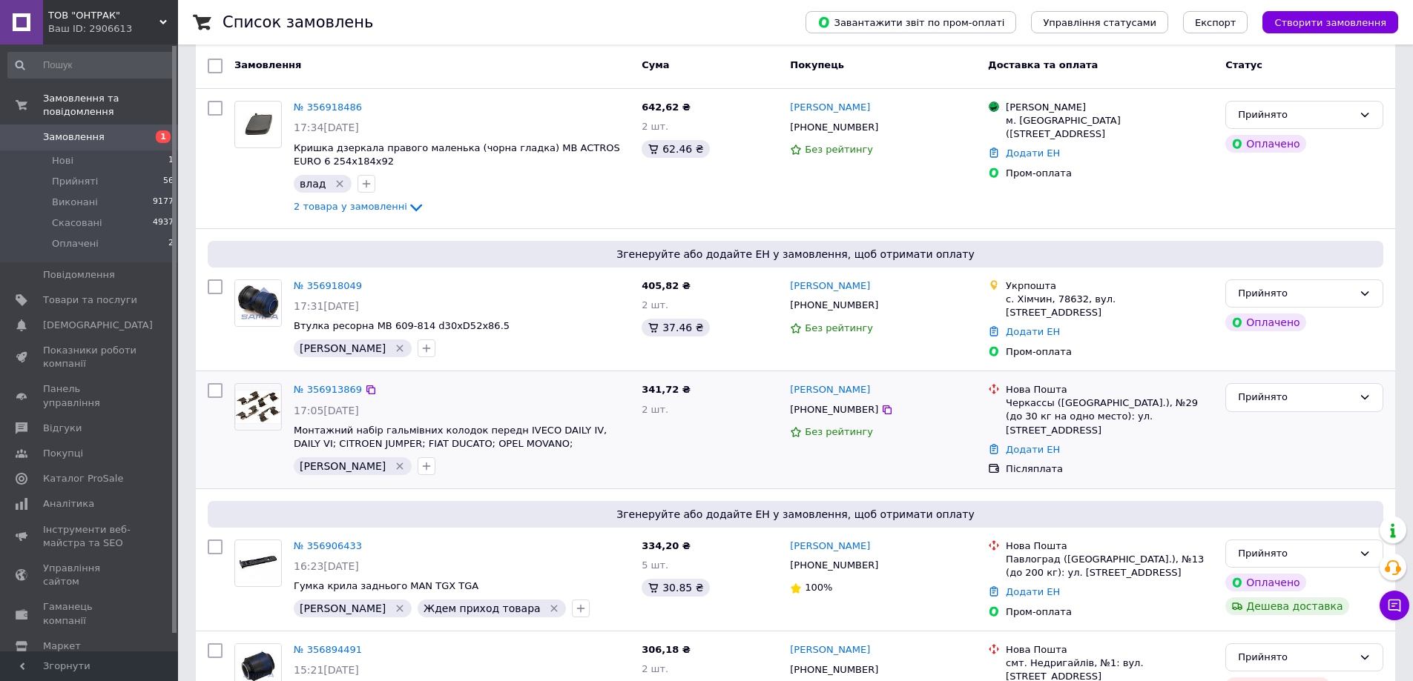
scroll to position [148, 0]
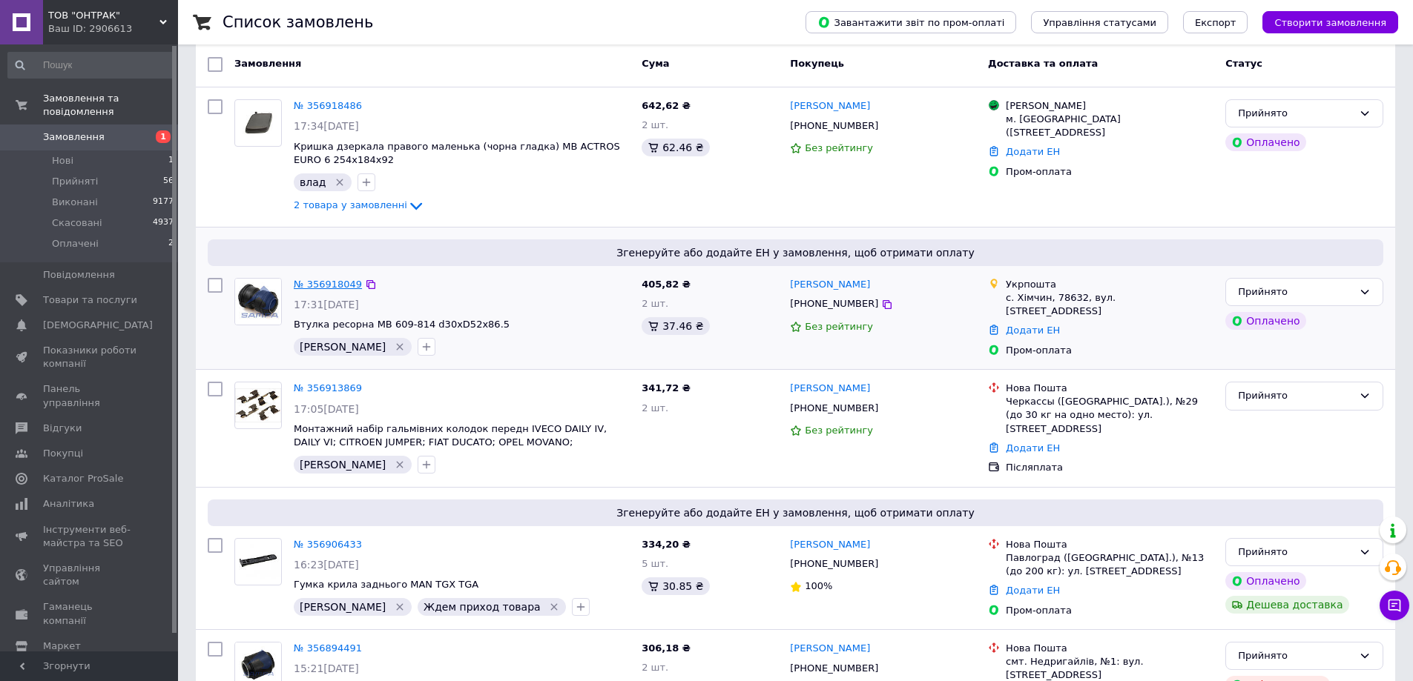
click at [317, 280] on link "№ 356918049" at bounding box center [328, 284] width 68 height 11
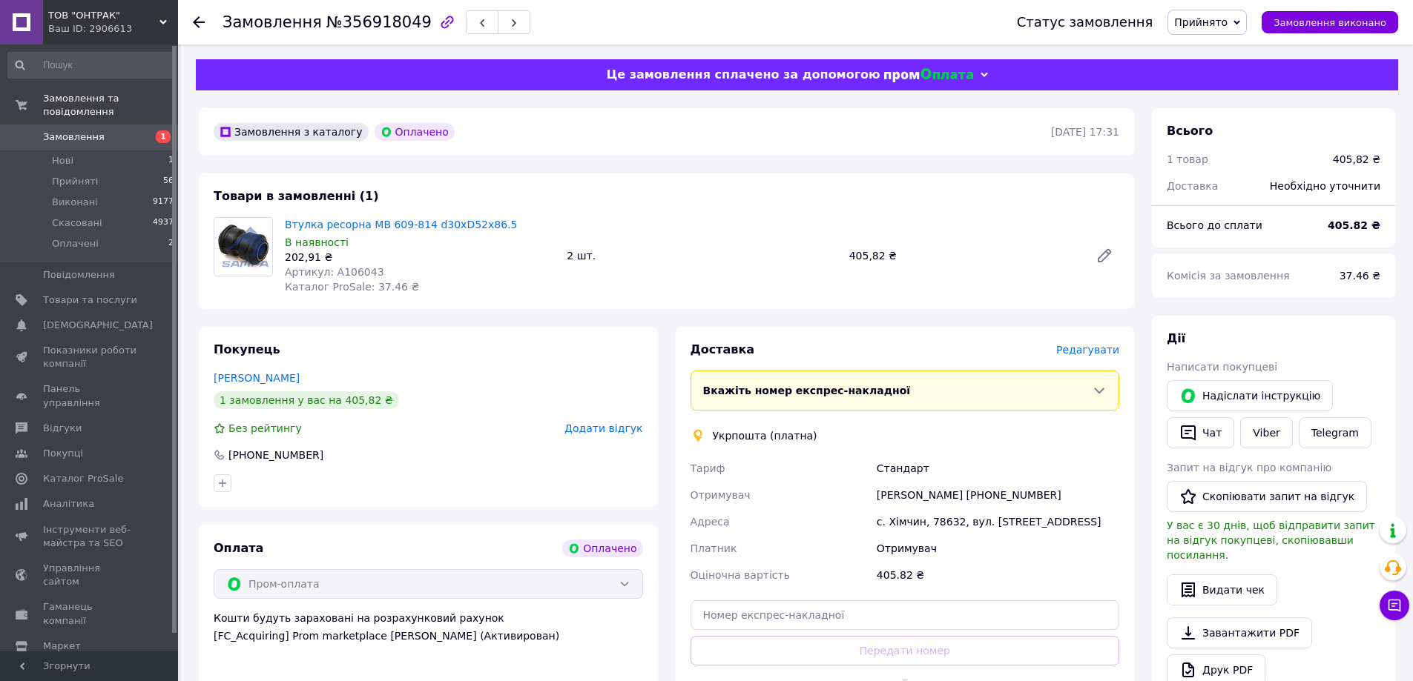
click at [354, 271] on span "Артикул: A106043" at bounding box center [334, 272] width 99 height 12
copy span "A106043"
click at [198, 22] on use at bounding box center [199, 22] width 12 height 12
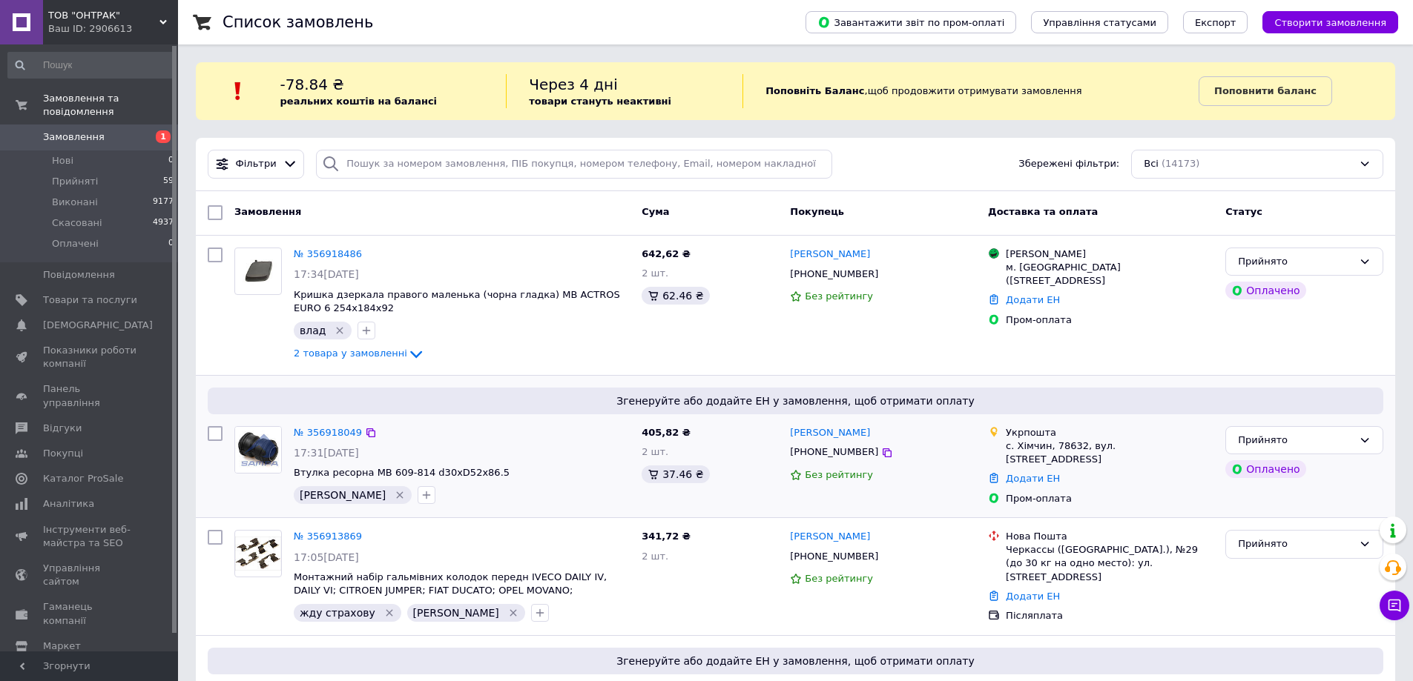
scroll to position [150, 0]
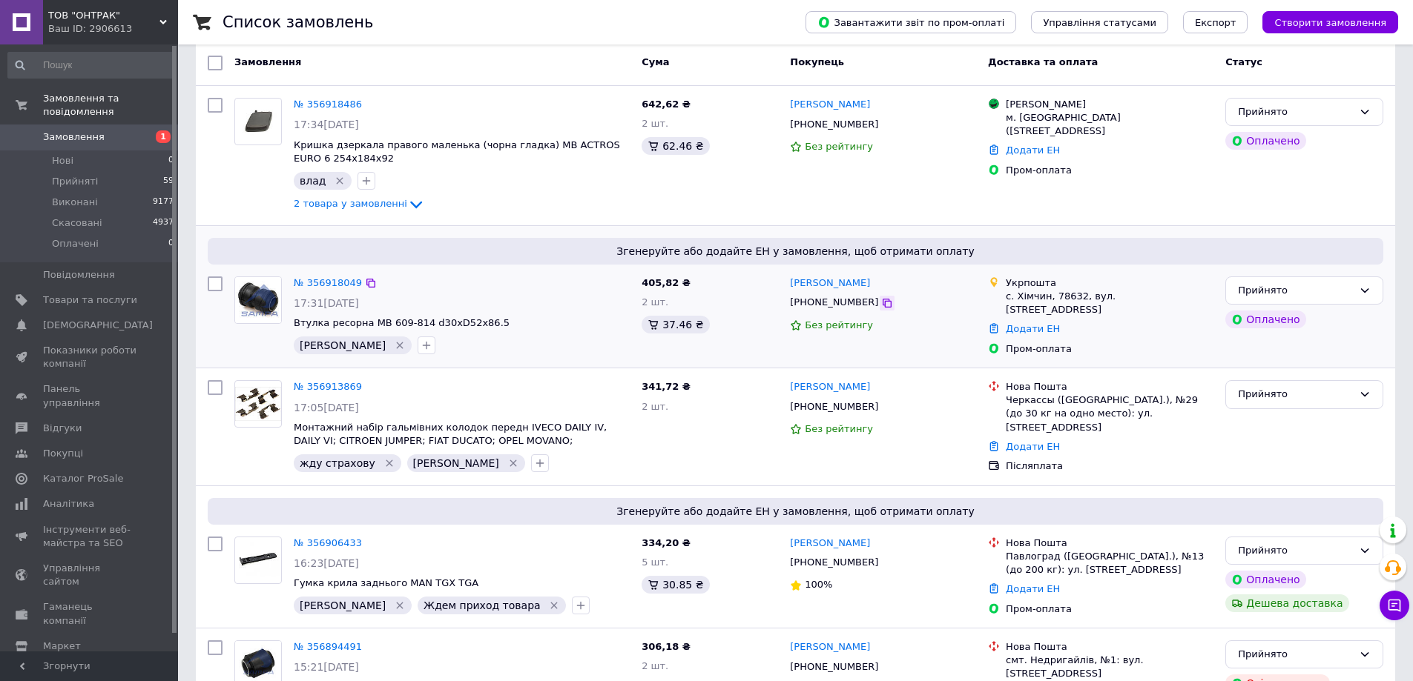
click at [882, 308] on icon at bounding box center [886, 303] width 9 height 9
drag, startPoint x: 486, startPoint y: 320, endPoint x: 294, endPoint y: 322, distance: 192.1
click at [294, 322] on span "Втулка ресорна MB 609-814 d30xD52x86.5" at bounding box center [462, 324] width 336 height 14
copy span "Втулка ресорна MB 609-814 d30xD52x86.5"
click at [567, 331] on div "№ 356918049 17:31, 12.08.2025 Втулка ресорна MB 609-814 d30xD52x86.5 Сергій" at bounding box center [462, 316] width 348 height 90
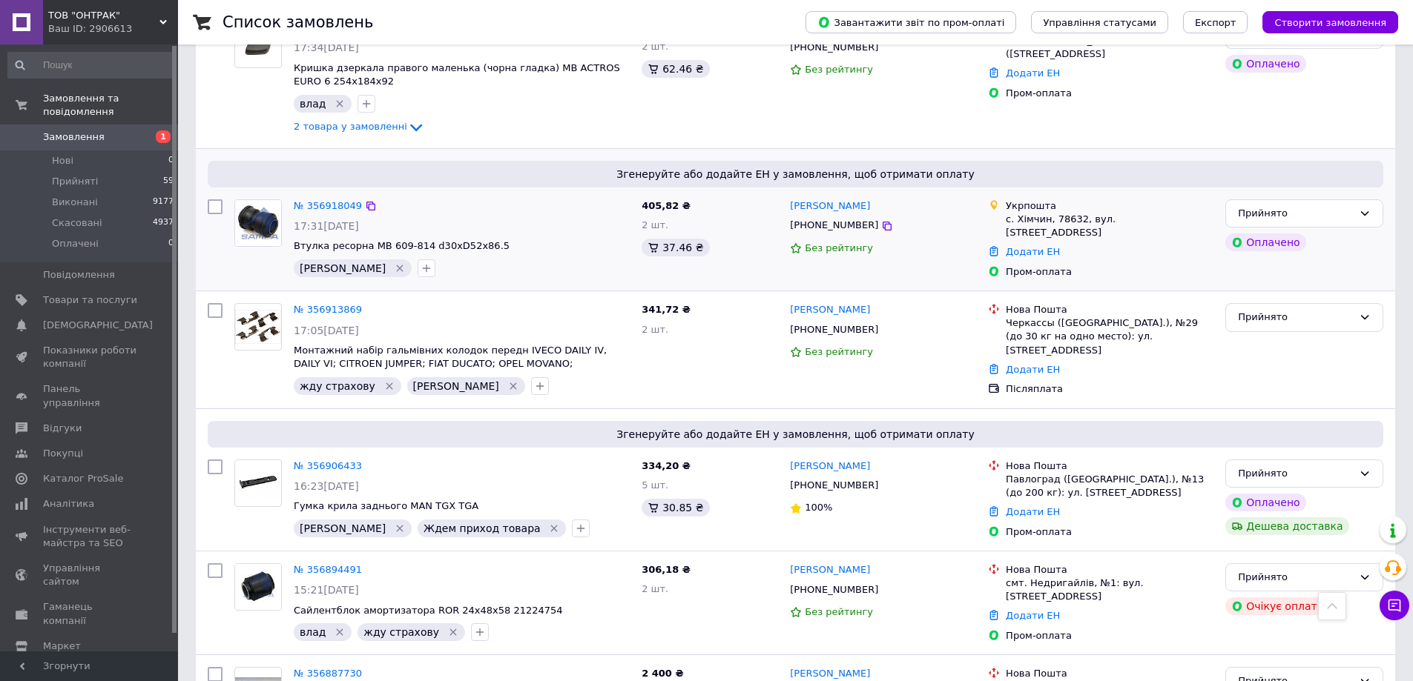
scroll to position [222, 0]
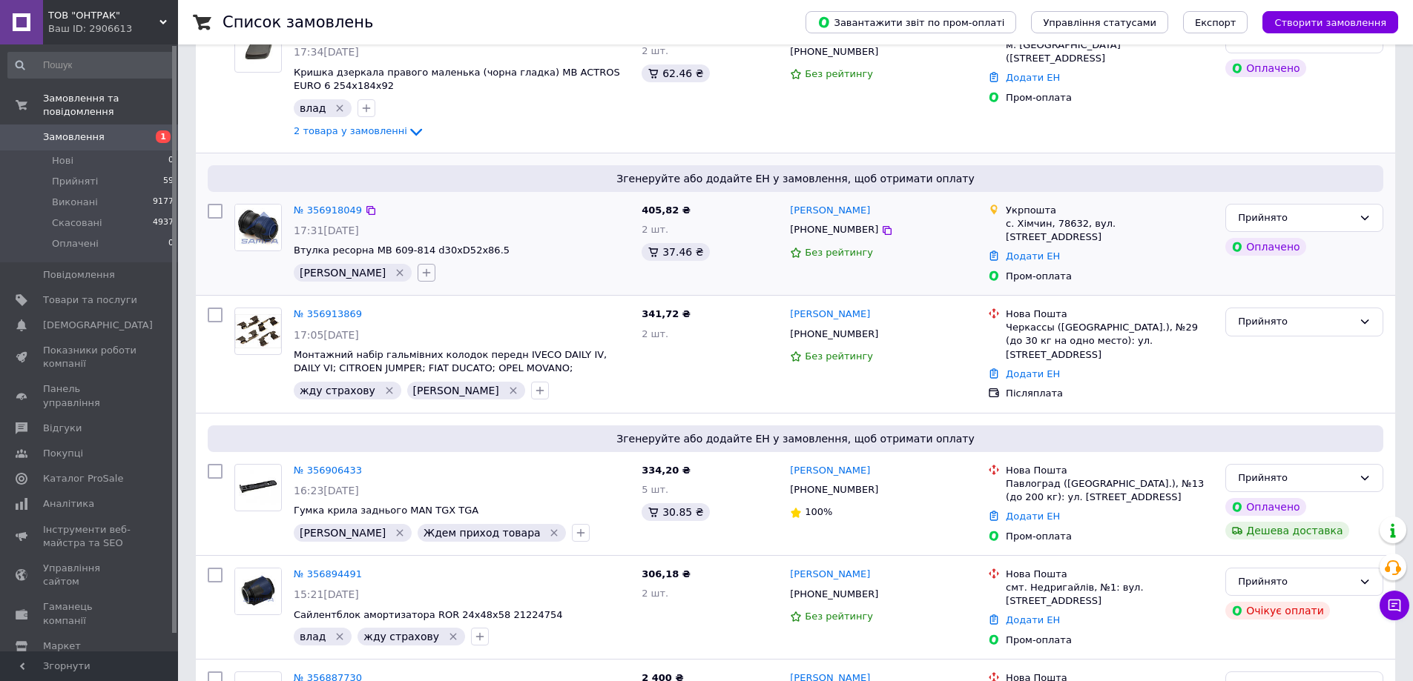
click at [420, 274] on icon "button" at bounding box center [426, 273] width 12 height 12
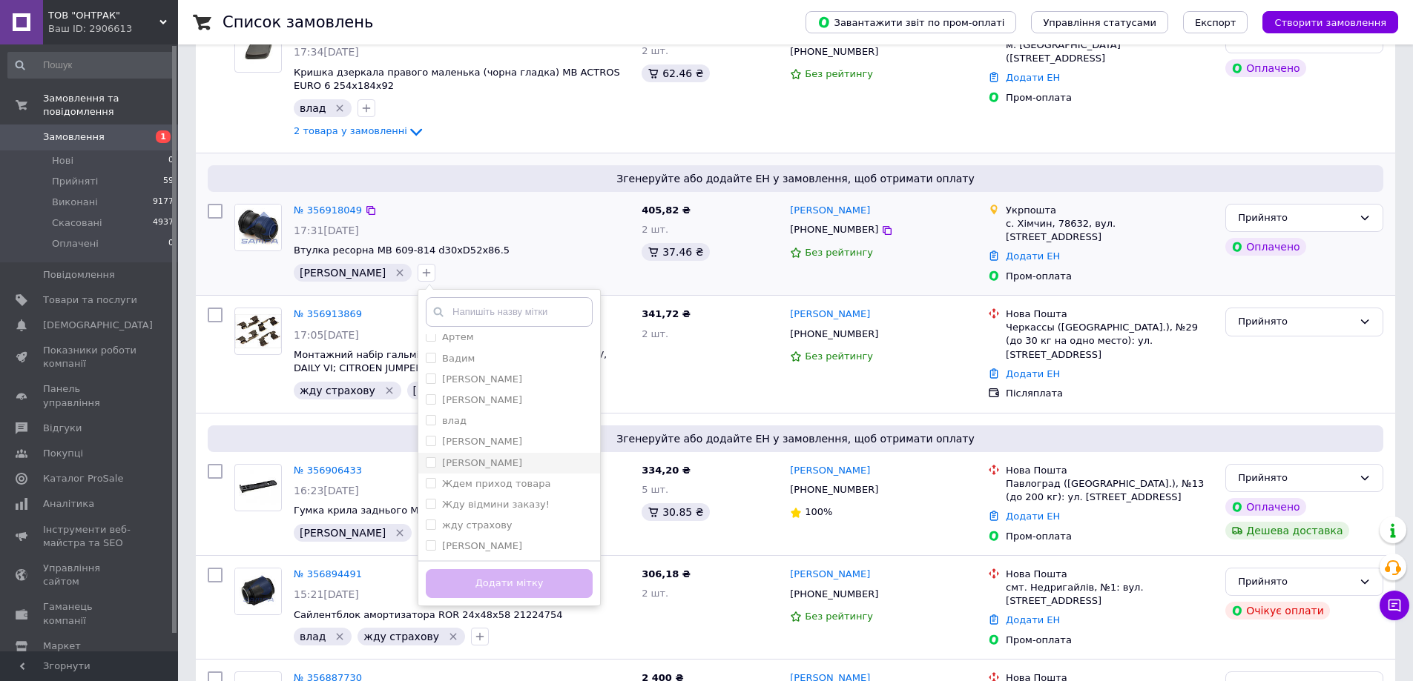
scroll to position [74, 0]
click at [426, 458] on input "Ждем приход товара" at bounding box center [431, 458] width 10 height 10
checkbox input "true"
click at [458, 582] on button "Додати мітку" at bounding box center [509, 583] width 167 height 29
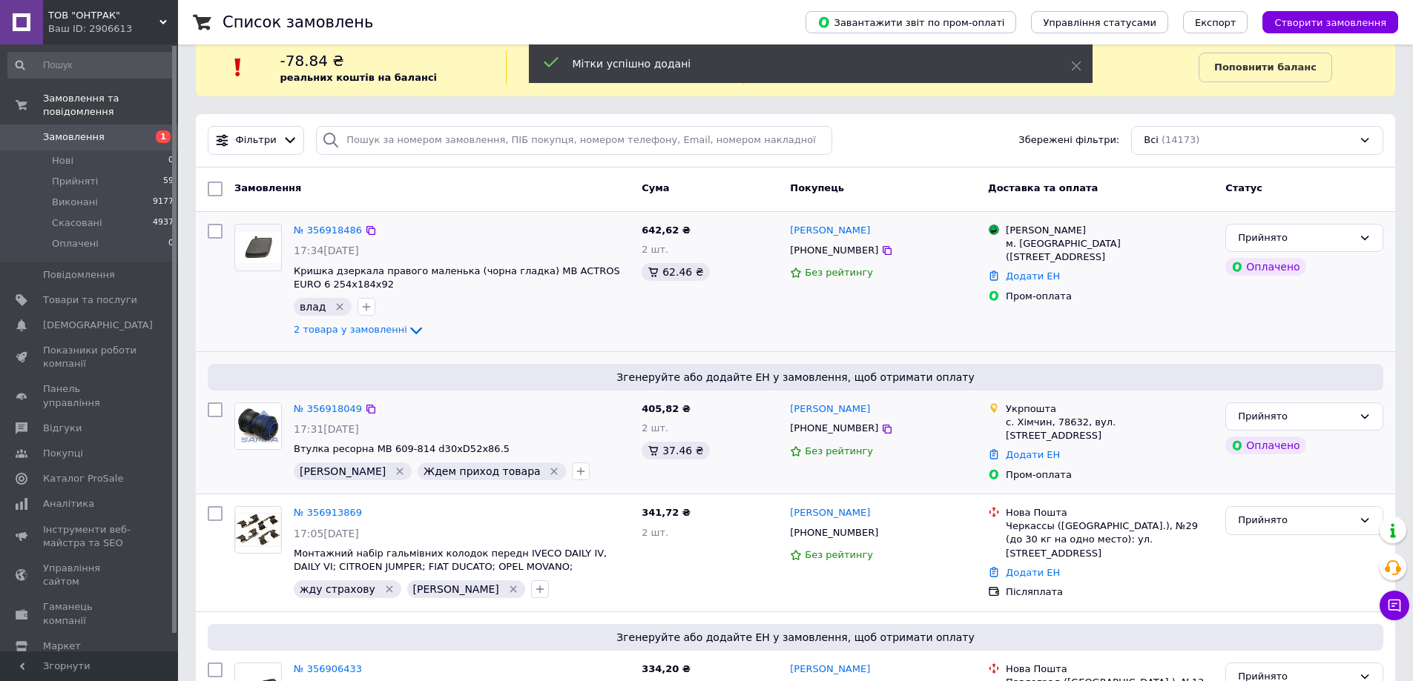
scroll to position [0, 0]
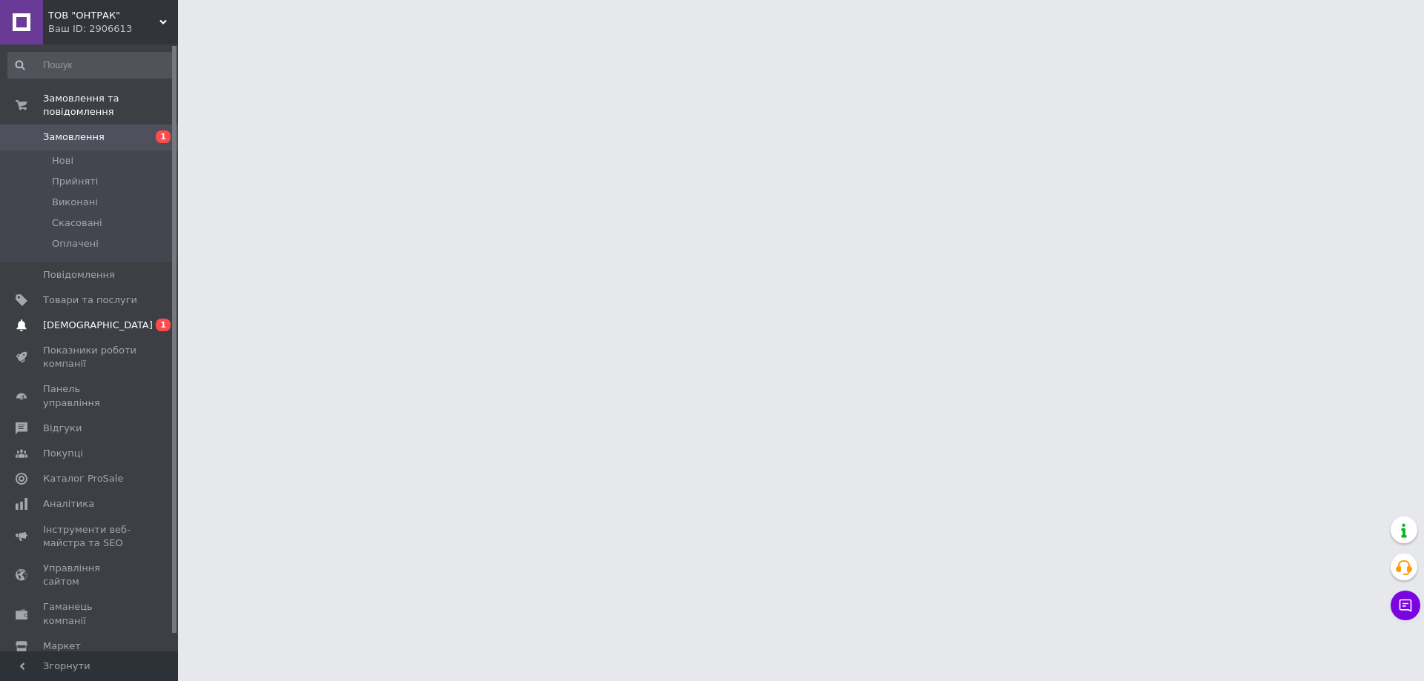
click at [73, 319] on link "Сповіщення 0 1" at bounding box center [91, 325] width 182 height 25
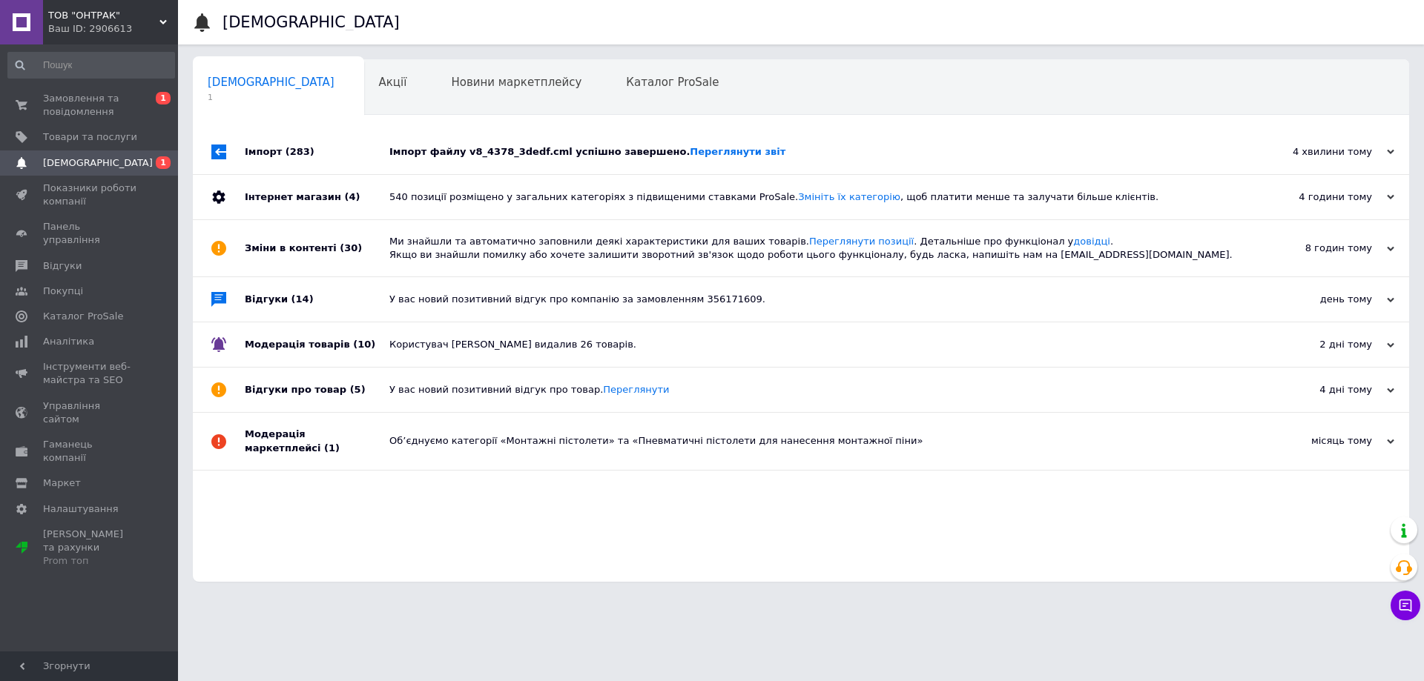
click at [302, 156] on span "(283)" at bounding box center [299, 151] width 29 height 11
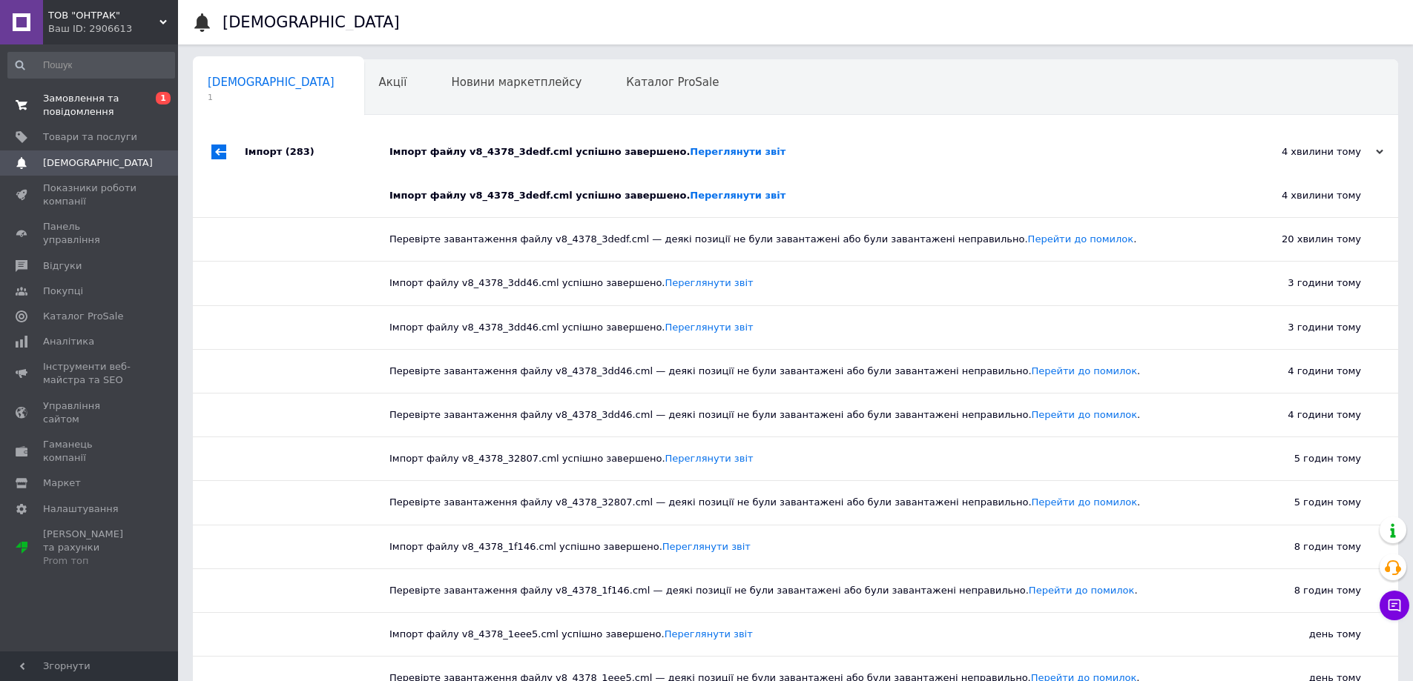
click at [69, 117] on span "Замовлення та повідомлення" at bounding box center [90, 105] width 94 height 27
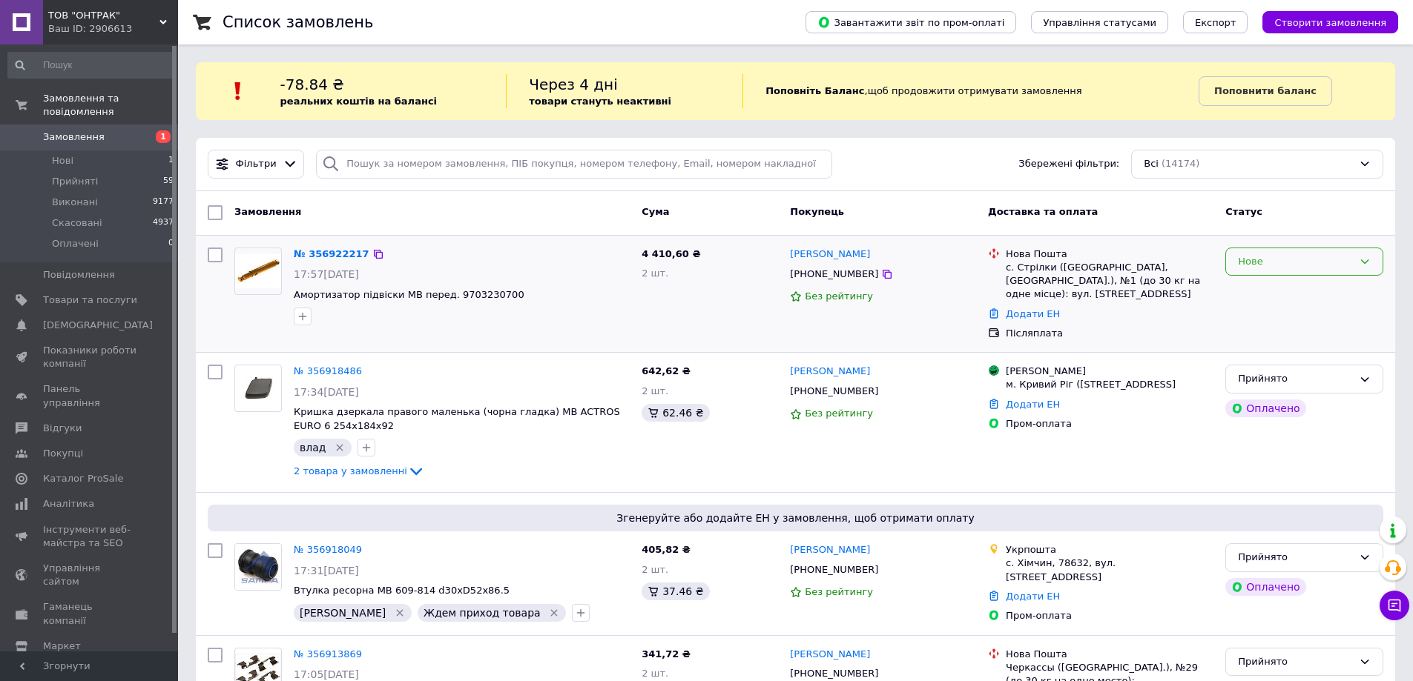
click at [1249, 257] on div "Нове" at bounding box center [1295, 262] width 115 height 16
click at [1259, 293] on li "Прийнято" at bounding box center [1304, 292] width 156 height 27
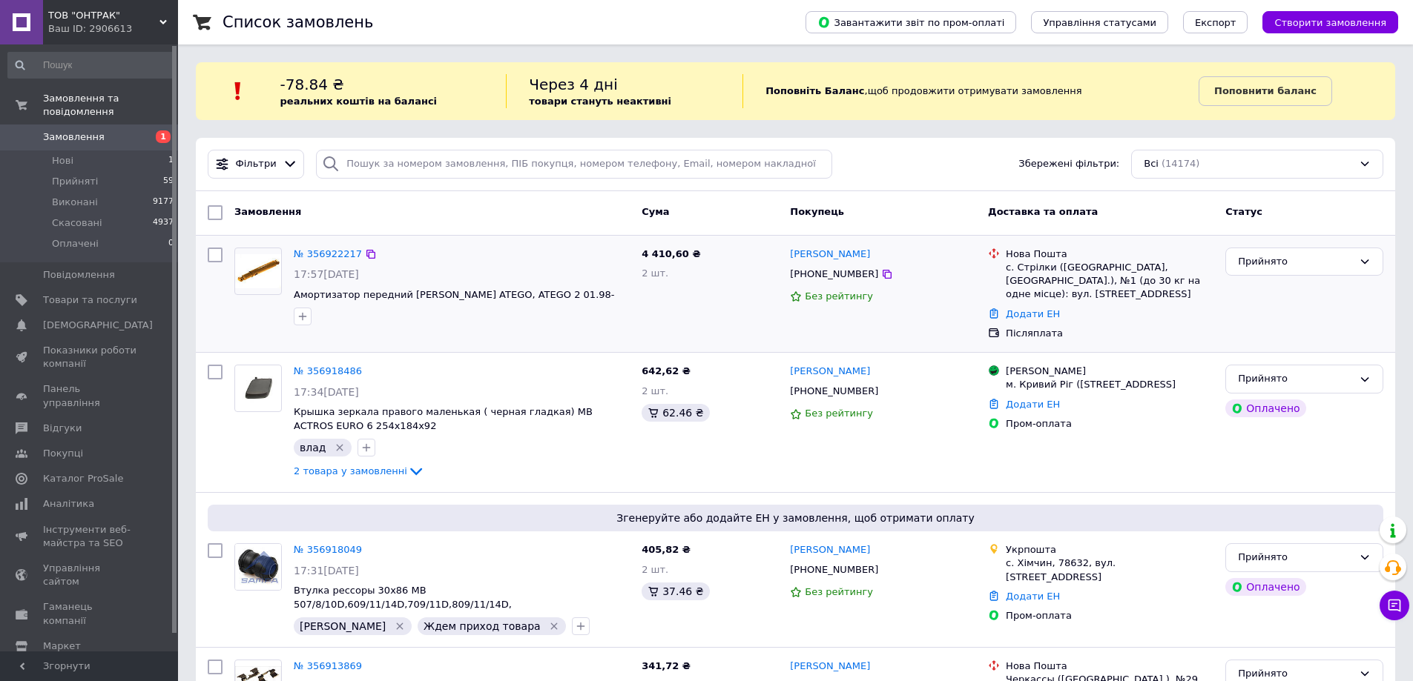
click at [305, 320] on icon "button" at bounding box center [303, 317] width 12 height 12
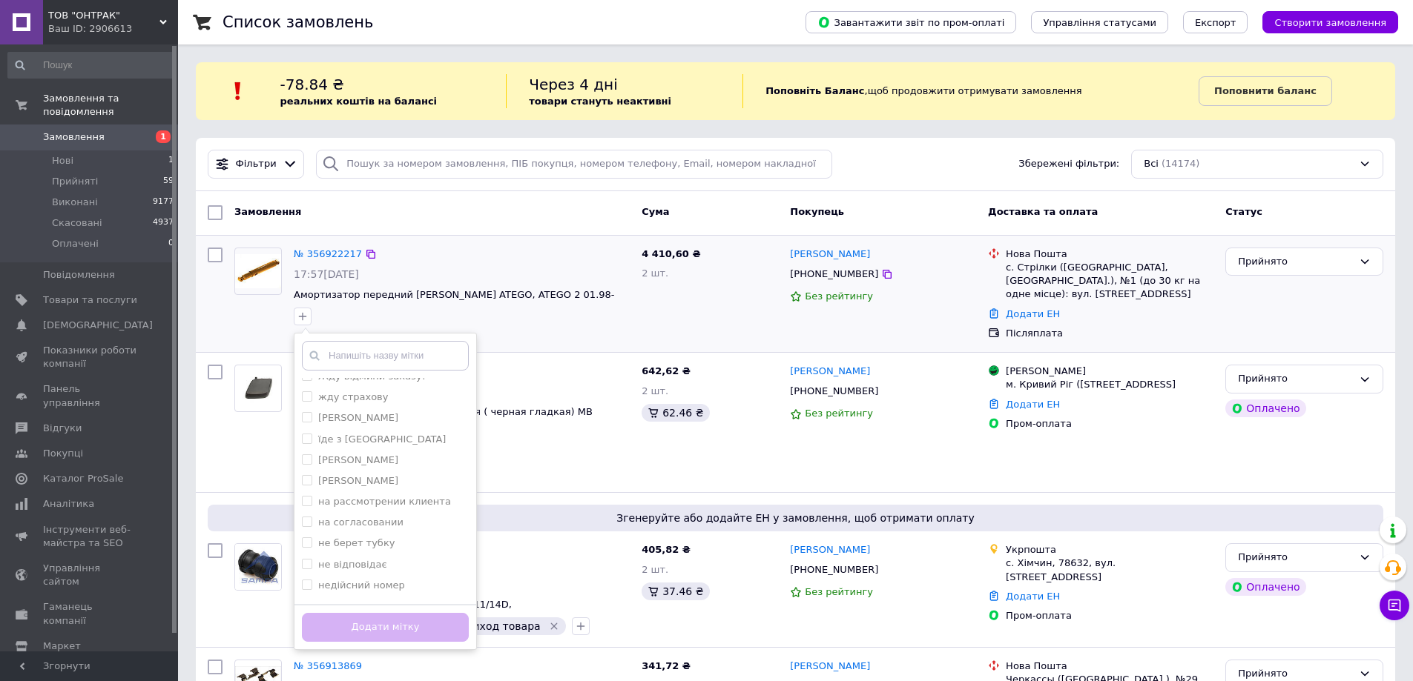
scroll to position [509, 0]
click at [306, 528] on input "[PERSON_NAME]" at bounding box center [307, 533] width 10 height 10
checkbox input "true"
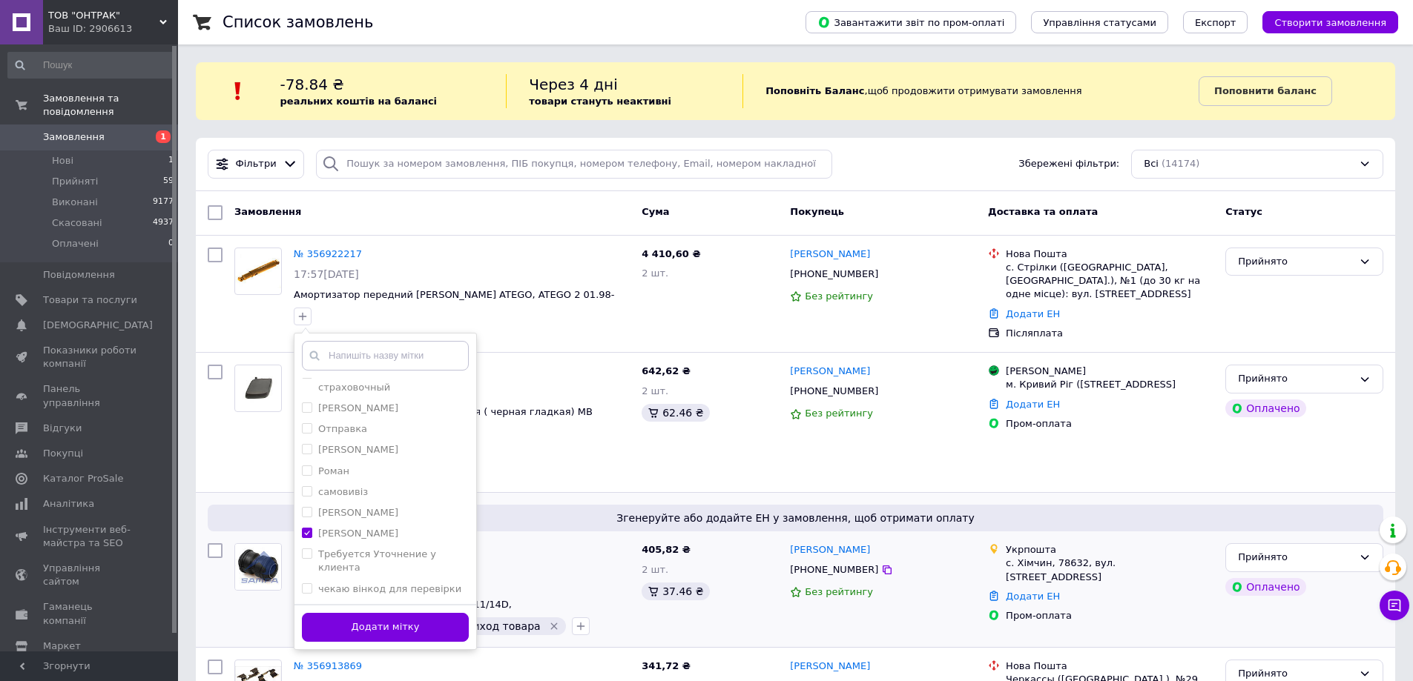
click at [377, 627] on button "Додати мітку" at bounding box center [385, 627] width 167 height 29
